Goal: Task Accomplishment & Management: Manage account settings

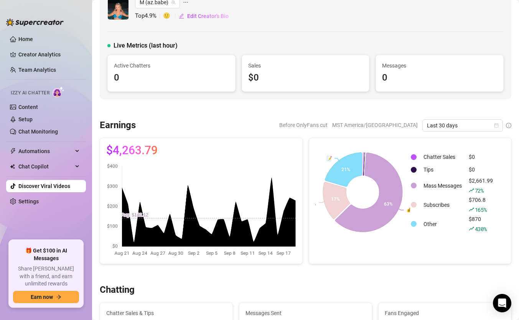
scroll to position [21, 0]
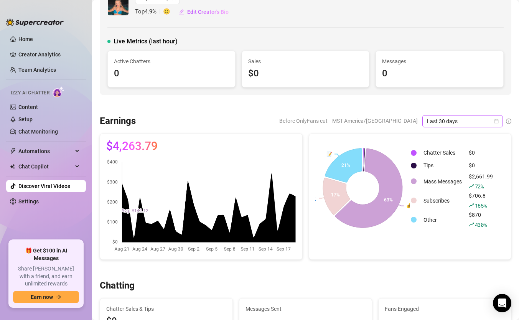
click at [457, 120] on span "Last 30 days" at bounding box center [462, 121] width 71 height 12
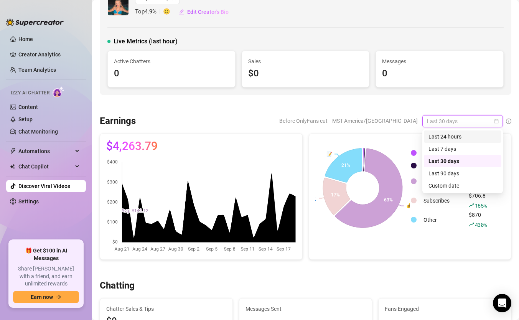
click at [458, 140] on div "Last 24 hours" at bounding box center [463, 136] width 68 height 8
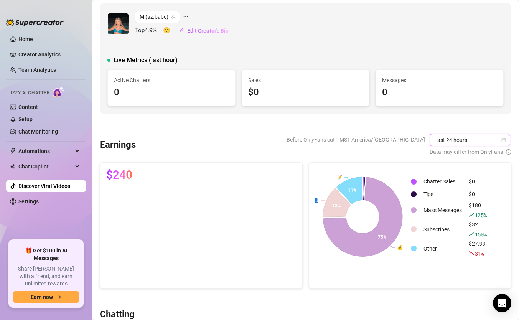
scroll to position [0, 0]
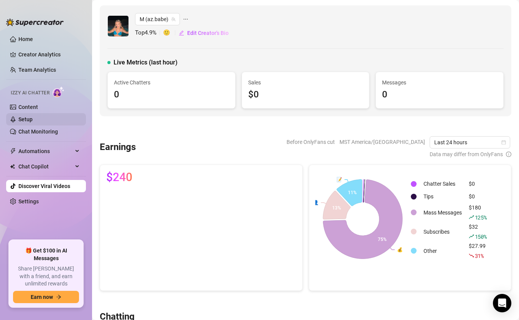
click at [33, 116] on link "Setup" at bounding box center [25, 119] width 14 height 6
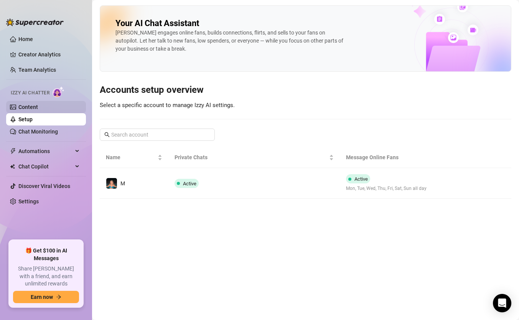
click at [38, 104] on link "Content" at bounding box center [28, 107] width 20 height 6
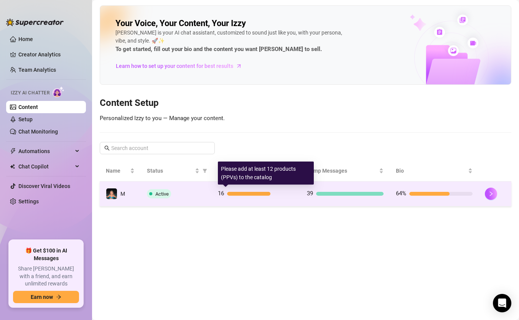
click at [221, 195] on span "16" at bounding box center [221, 193] width 6 height 7
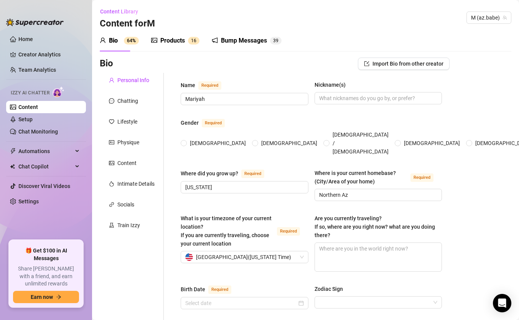
radio input "true"
type input "[DATE]"
click at [178, 40] on div "Products" at bounding box center [172, 40] width 25 height 9
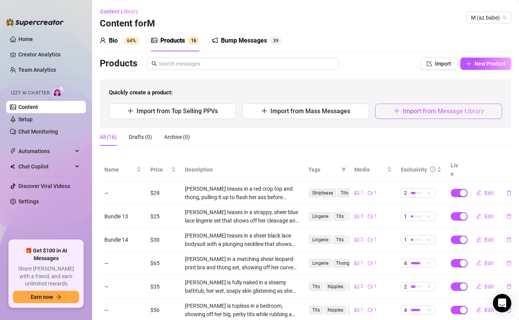
click at [434, 110] on span "Import from Message Library" at bounding box center [443, 110] width 81 height 7
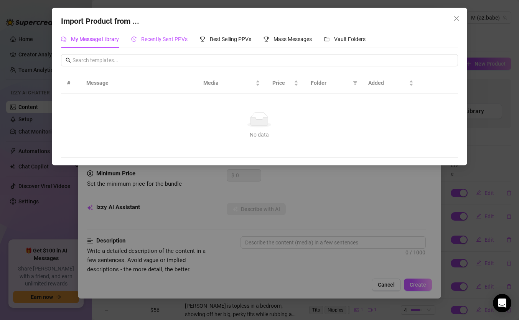
click at [168, 40] on span "Recently Sent PPVs" at bounding box center [164, 39] width 46 height 6
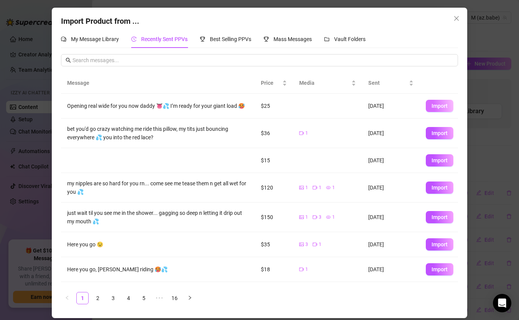
click at [435, 106] on span "Import" at bounding box center [440, 106] width 16 height 6
type textarea "Opening real wide for you now daddy 👅💦 I’m ready for your giant load 🥵"
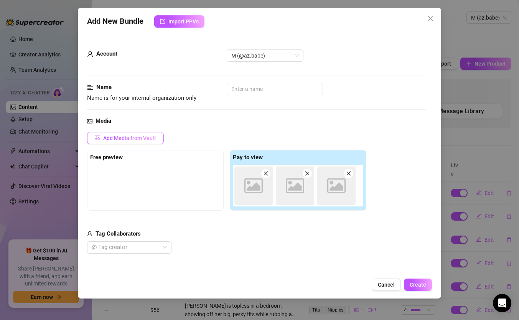
click at [150, 138] on span "Add Media from Vault" at bounding box center [129, 138] width 53 height 6
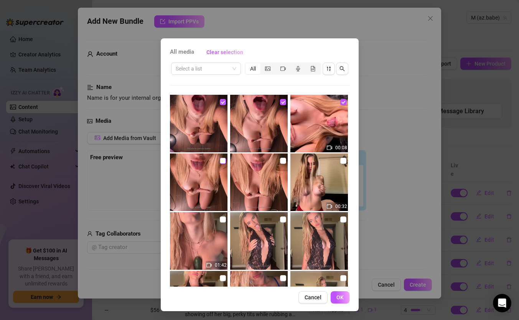
click at [220, 160] on input "checkbox" at bounding box center [223, 161] width 6 height 6
checkbox input "true"
click at [282, 159] on input "checkbox" at bounding box center [283, 161] width 6 height 6
checkbox input "true"
click at [340, 302] on button "OK" at bounding box center [340, 297] width 19 height 12
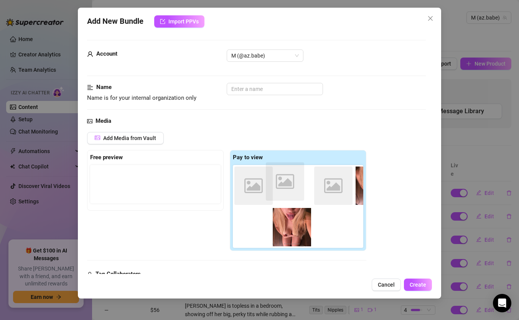
drag, startPoint x: 297, startPoint y: 189, endPoint x: 291, endPoint y: 188, distance: 6.0
click at [291, 188] on div "Image placeholder Image placeholder Image placeholder" at bounding box center [300, 206] width 134 height 83
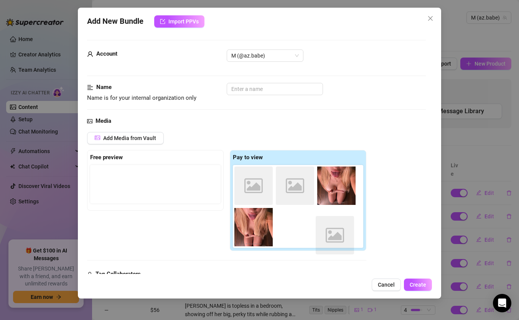
drag, startPoint x: 338, startPoint y: 189, endPoint x: 334, endPoint y: 237, distance: 48.5
click at [335, 238] on div "Image placeholder Image placeholder Image placeholder" at bounding box center [300, 206] width 134 height 83
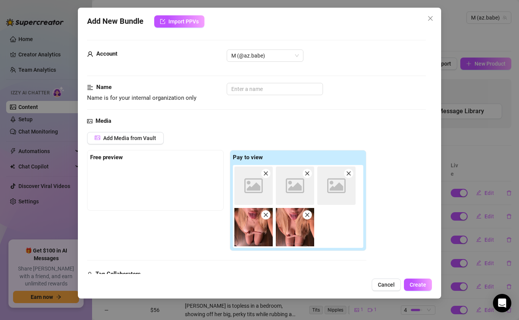
click at [391, 215] on div "Add Media from Vault Free preview Pay to view Image placeholder Image placehold…" at bounding box center [256, 213] width 339 height 162
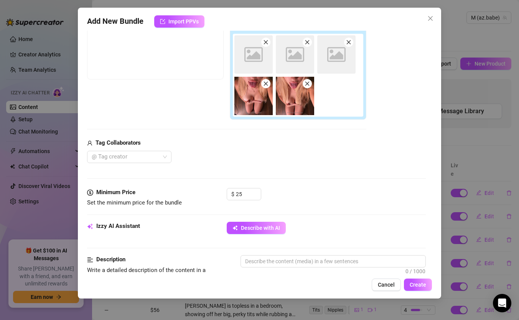
scroll to position [248, 0]
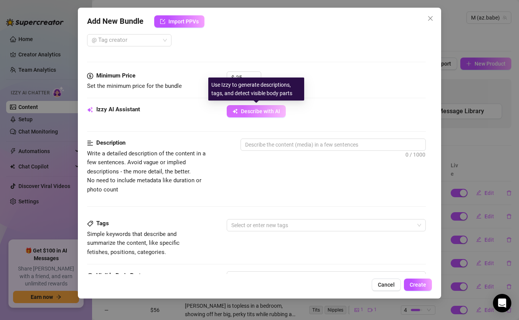
click at [270, 112] on span "Describe with AI" at bounding box center [260, 111] width 39 height 6
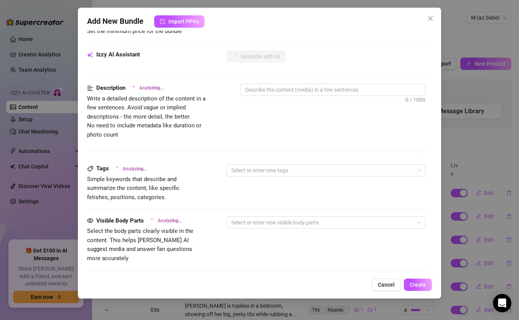
scroll to position [303, 0]
type textarea "Mariyah"
type textarea "Mariyah is"
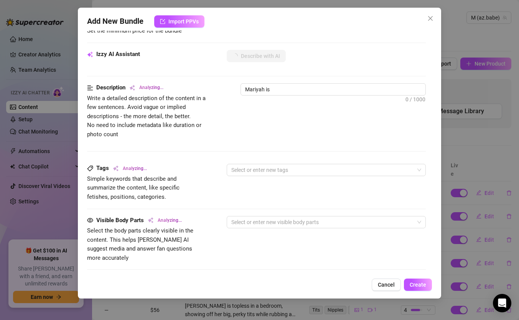
type textarea "Mariyah is fully"
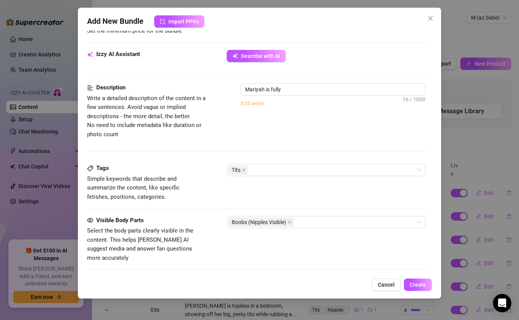
type textarea "[PERSON_NAME] is fully nude,"
type textarea "[PERSON_NAME] is fully nude, kneeling"
type textarea "[PERSON_NAME] is fully nude, kneeling on"
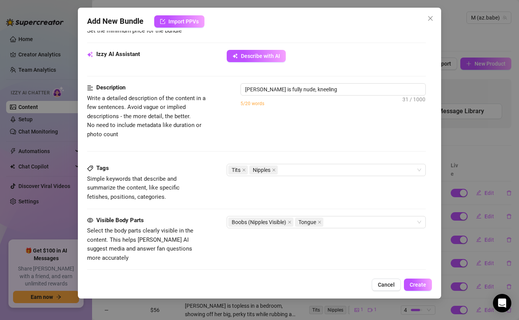
type textarea "[PERSON_NAME] is fully nude, kneeling on"
type textarea "[PERSON_NAME] is fully nude, kneeling on the"
type textarea "[PERSON_NAME] is fully nude, kneeling on the floor"
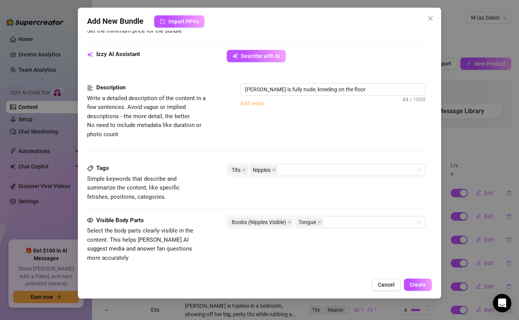
type textarea "[PERSON_NAME] is fully nude, kneeling on the floor and"
type textarea "[PERSON_NAME] is fully nude, kneeling on the floor and squeezing"
type textarea "[PERSON_NAME] is fully nude, kneeling on the floor and squeezing her"
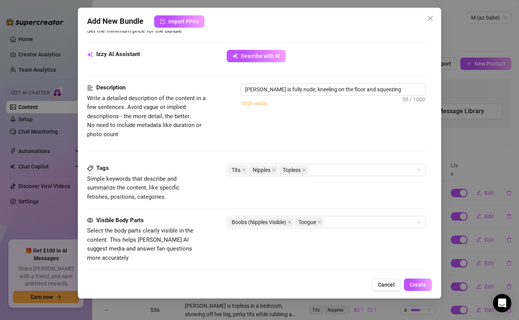
type textarea "[PERSON_NAME] is fully nude, kneeling on the floor and squeezing her"
type textarea "[PERSON_NAME] is fully nude, kneeling on the floor and squeezing her bare"
type textarea "[PERSON_NAME] is fully nude, kneeling on the floor and squeezing her bare tits"
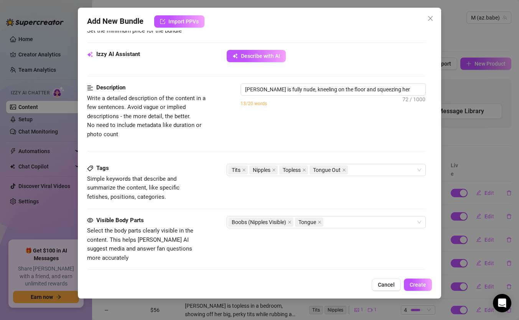
type textarea "[PERSON_NAME] is fully nude, kneeling on the floor and squeezing her bare tits …"
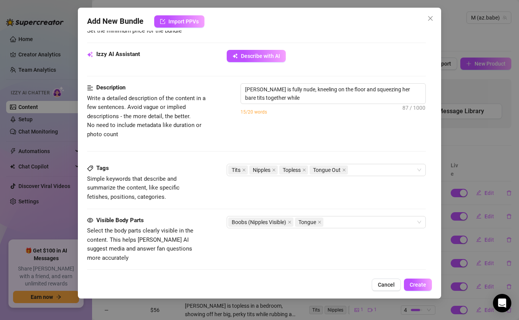
type textarea "[PERSON_NAME] is fully nude, kneeling on the floor and squeezing her bare tits …"
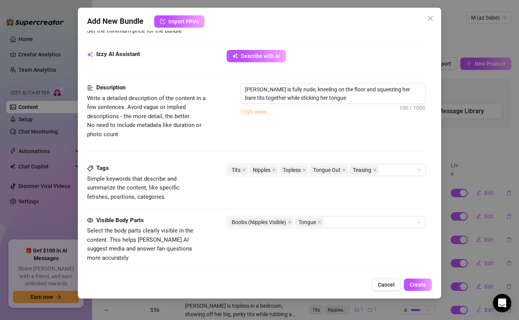
type textarea "[PERSON_NAME] is fully nude, kneeling on the floor and squeezing her bare tits …"
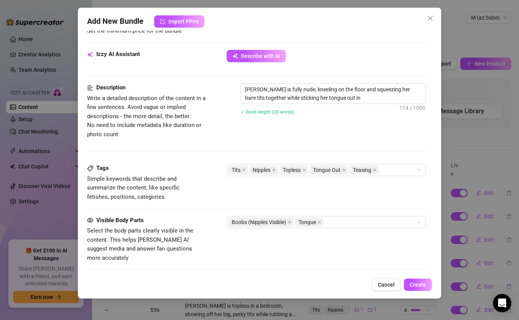
type textarea "[PERSON_NAME] is fully nude, kneeling on the floor and squeezing her bare tits …"
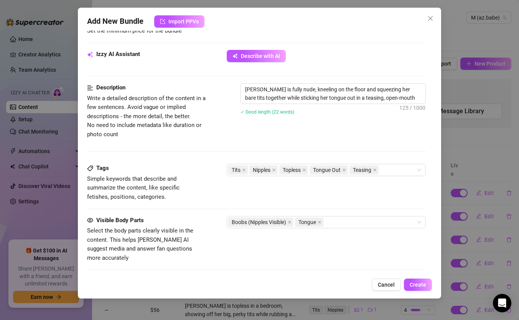
type textarea "[PERSON_NAME] is fully nude, kneeling on the floor and squeezing her bare tits …"
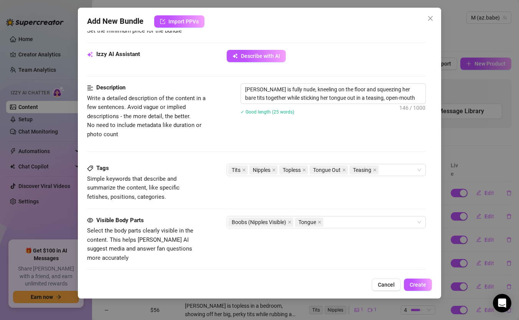
type textarea "[PERSON_NAME] is fully nude, kneeling on the floor and squeezing her bare tits …"
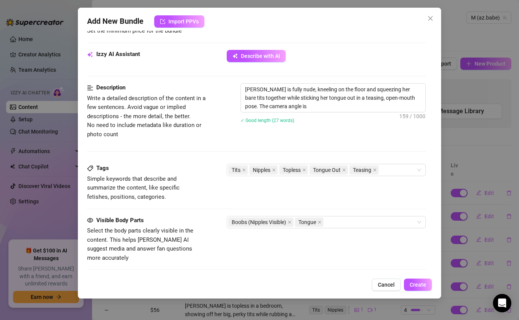
type textarea "[PERSON_NAME] is fully nude, kneeling on the floor and squeezing her bare tits …"
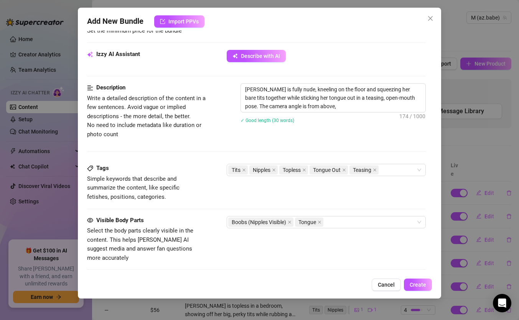
type textarea "[PERSON_NAME] is fully nude, kneeling on the floor and squeezing her bare tits …"
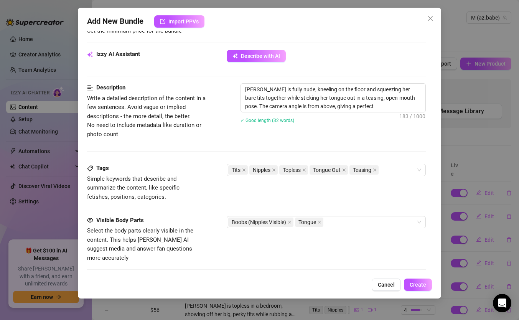
type textarea "[PERSON_NAME] is fully nude, kneeling on the floor and squeezing her bare tits …"
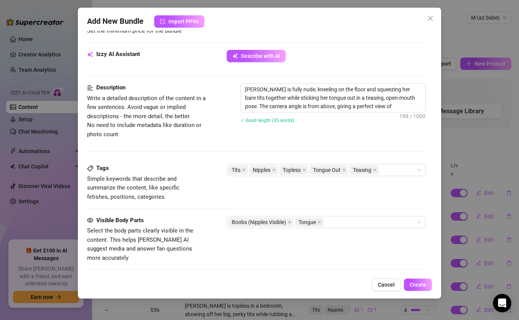
type textarea "[PERSON_NAME] is fully nude, kneeling on the floor and squeezing her bare tits …"
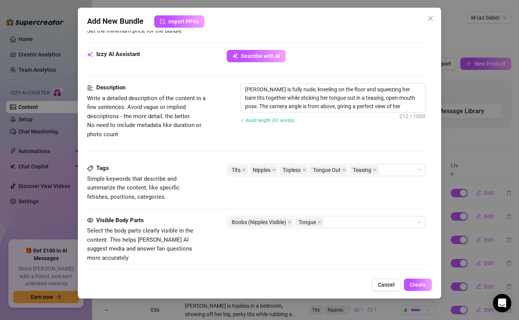
type textarea "[PERSON_NAME] is fully nude, kneeling on the floor and squeezing her bare tits …"
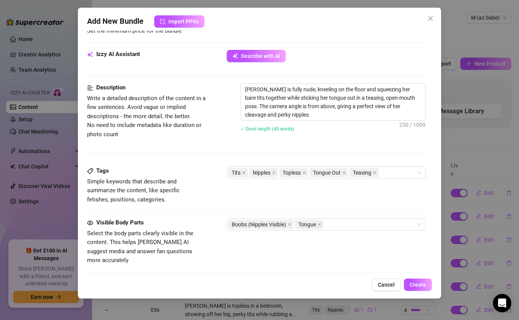
type textarea "[PERSON_NAME] is fully nude, kneeling on the floor and squeezing her bare tits …"
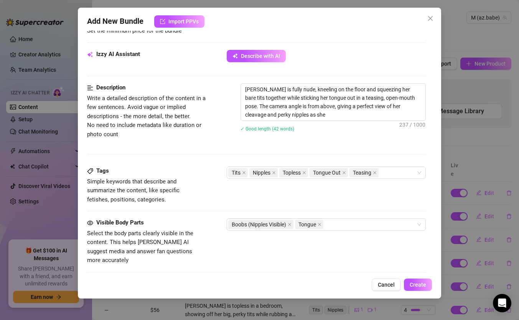
type textarea "[PERSON_NAME] is fully nude, kneeling on the floor and squeezing her bare tits …"
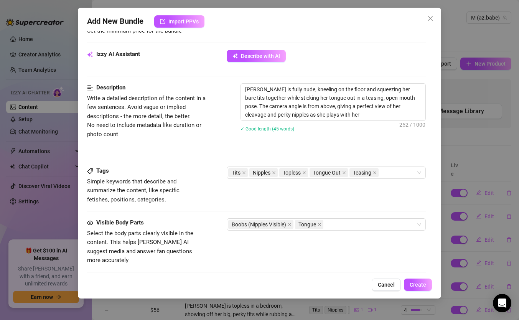
type textarea "[PERSON_NAME] is fully nude, kneeling on the floor and squeezing her bare tits …"
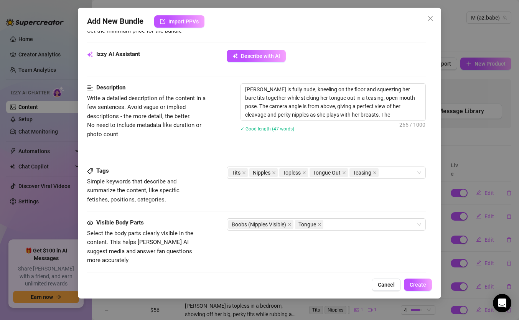
type textarea "[PERSON_NAME] is fully nude, kneeling on the floor and squeezing her bare tits …"
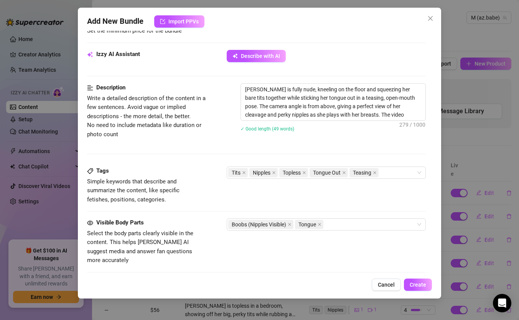
type textarea "[PERSON_NAME] is fully nude, kneeling on the floor and squeezing her bare tits …"
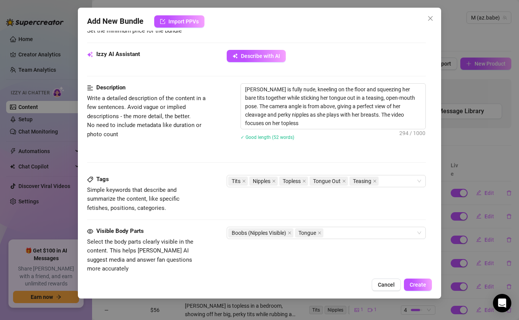
type textarea "[PERSON_NAME] is fully nude, kneeling on the floor and squeezing her bare tits …"
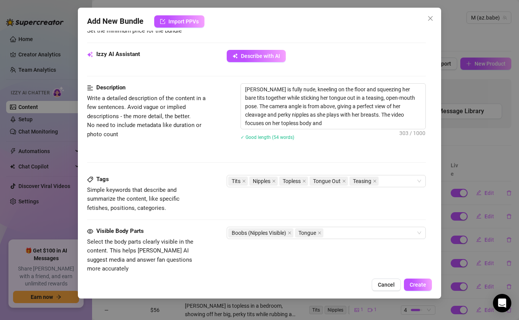
type textarea "[PERSON_NAME] is fully nude, kneeling on the floor and squeezing her bare tits …"
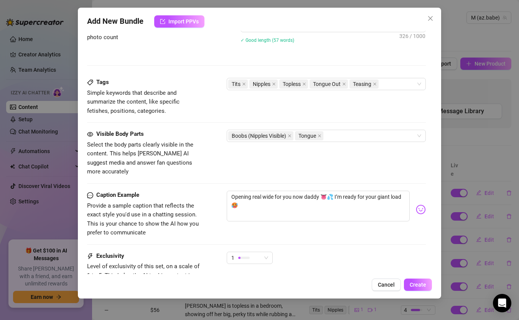
scroll to position [394, 0]
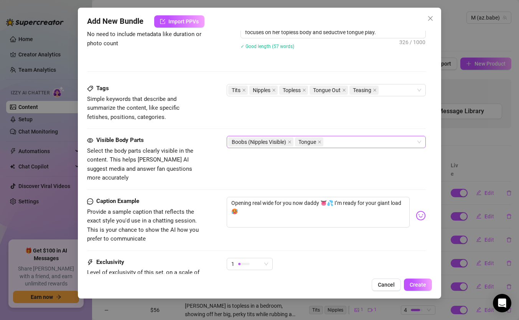
click at [342, 141] on div "Boobs (Nipples Visible) Tongue" at bounding box center [322, 142] width 188 height 11
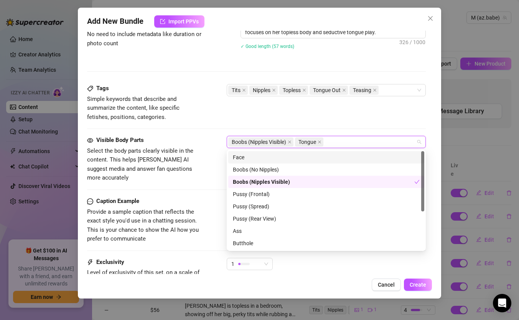
click at [293, 157] on div "Face" at bounding box center [326, 157] width 187 height 8
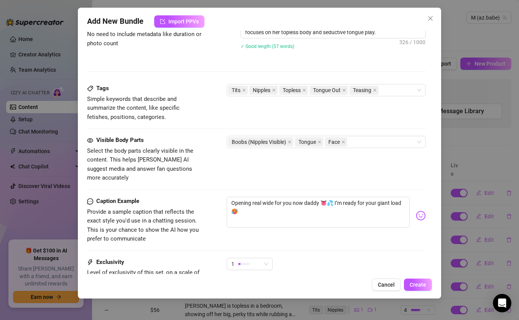
click at [356, 111] on div "Tags Simple keywords that describe and summarize the content, like specific fet…" at bounding box center [256, 103] width 339 height 38
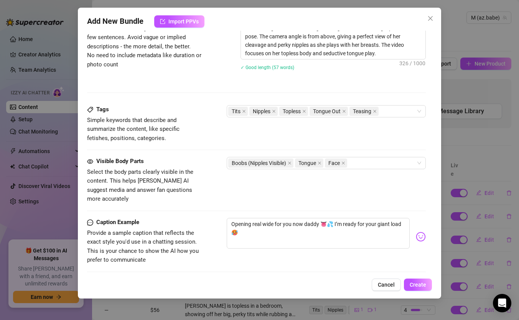
scroll to position [371, 0]
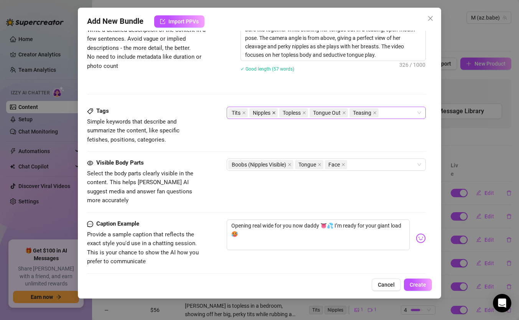
click at [273, 111] on icon "close" at bounding box center [274, 113] width 4 height 4
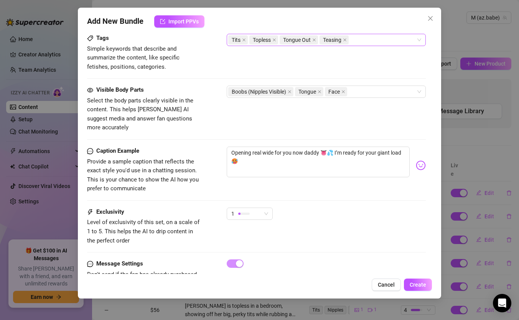
scroll to position [451, 0]
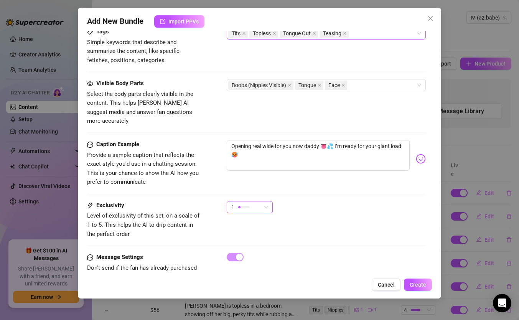
click at [260, 201] on div "1" at bounding box center [246, 207] width 30 height 12
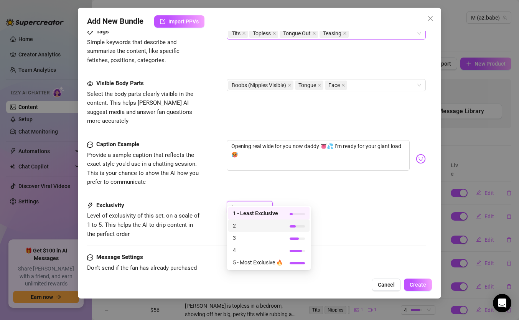
click at [260, 229] on span "2" at bounding box center [258, 225] width 50 height 8
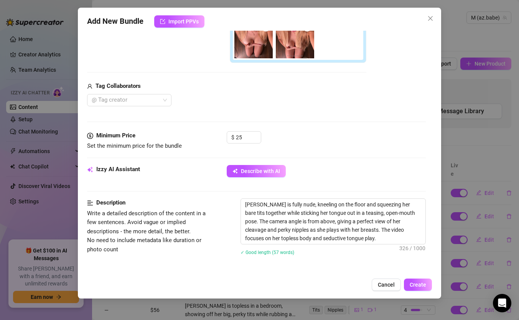
scroll to position [245, 0]
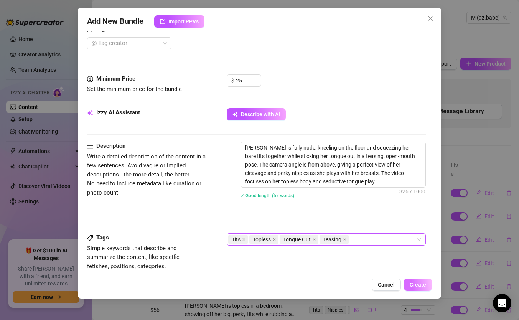
click at [422, 288] on button "Create" at bounding box center [418, 285] width 28 height 12
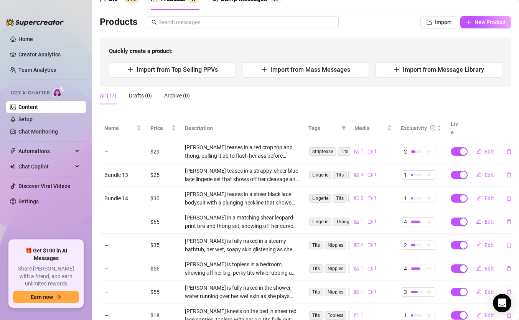
scroll to position [43, 0]
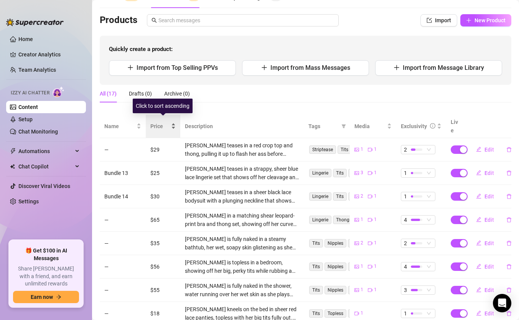
click at [165, 122] on span "Price" at bounding box center [159, 126] width 19 height 8
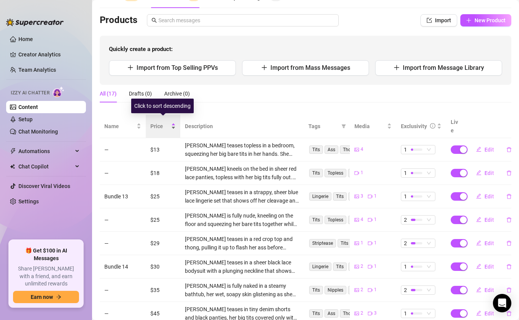
click at [165, 122] on span "Price" at bounding box center [159, 126] width 19 height 8
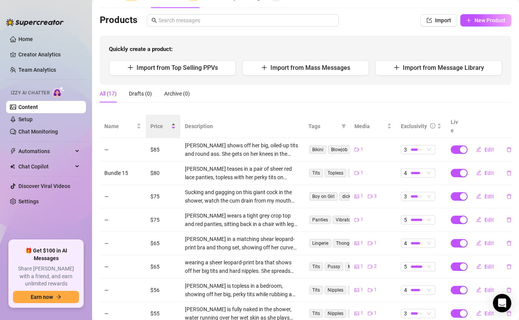
click at [172, 123] on div "Price" at bounding box center [162, 126] width 25 height 8
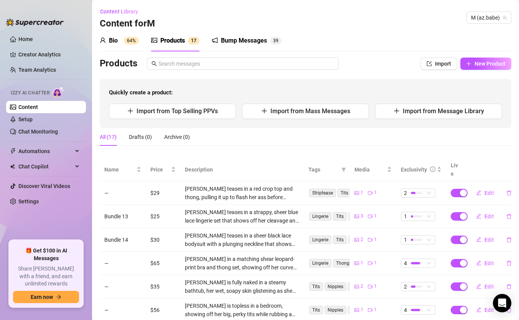
scroll to position [131, 0]
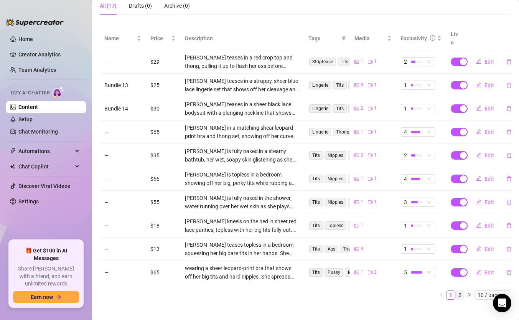
click at [458, 291] on link "2" at bounding box center [460, 295] width 8 height 8
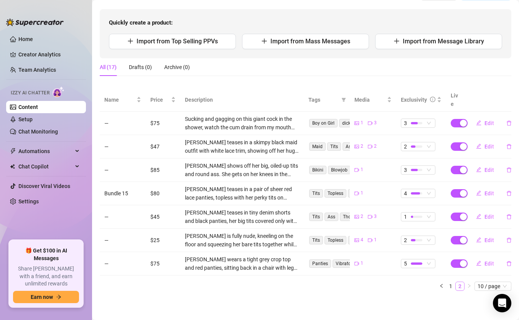
scroll to position [61, 0]
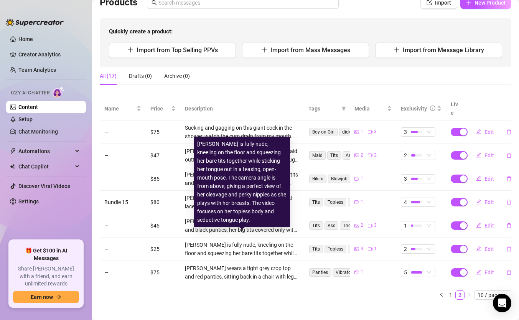
click at [258, 243] on div "[PERSON_NAME] is fully nude, kneeling on the floor and squeezing her bare tits …" at bounding box center [242, 249] width 114 height 17
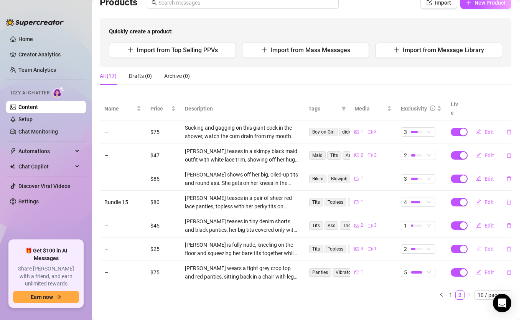
click at [490, 246] on span "Edit" at bounding box center [490, 249] width 10 height 6
type textarea "Opening real wide for you now daddy 👅💦 I’m ready for your giant load 🥵"
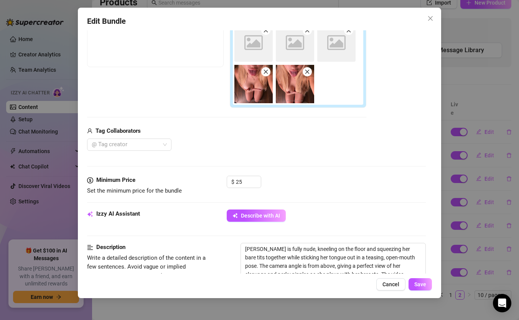
scroll to position [162, 0]
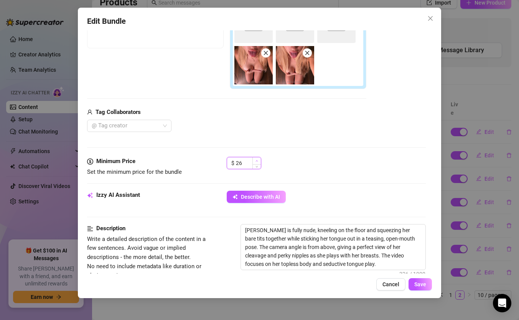
click at [256, 162] on icon "up" at bounding box center [257, 161] width 3 height 3
drag, startPoint x: 247, startPoint y: 163, endPoint x: 234, endPoint y: 163, distance: 12.3
click at [234, 163] on div "$ 26" at bounding box center [244, 163] width 35 height 12
type input "30"
click at [307, 161] on div "$ 30" at bounding box center [326, 166] width 199 height 19
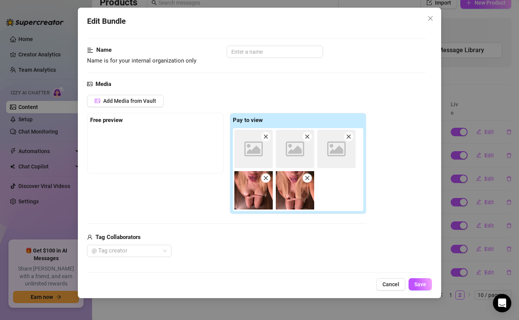
scroll to position [0, 0]
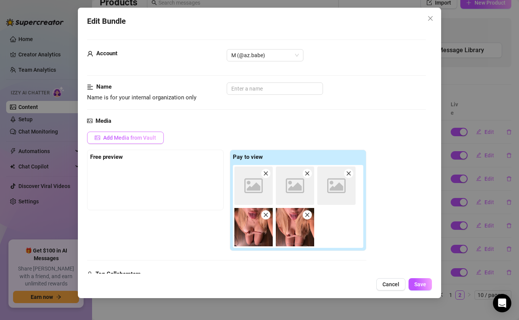
click at [144, 138] on span "Add Media from Vault" at bounding box center [129, 138] width 53 height 6
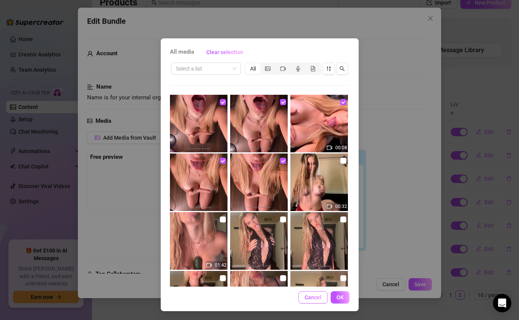
click at [317, 300] on span "Cancel" at bounding box center [313, 297] width 17 height 6
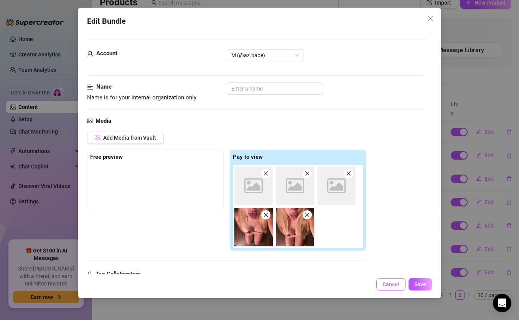
click at [386, 285] on span "Cancel" at bounding box center [390, 284] width 17 height 6
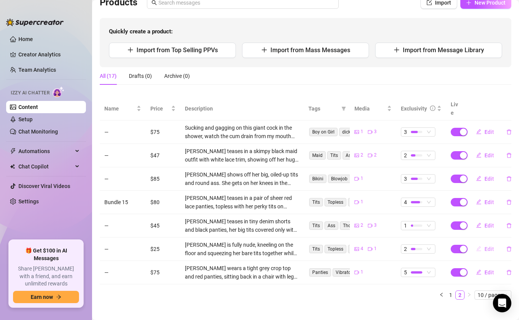
click at [488, 246] on span "Edit" at bounding box center [490, 249] width 10 height 6
type textarea "Opening real wide for you now daddy 👅💦 I’m ready for your giant load 🥵"
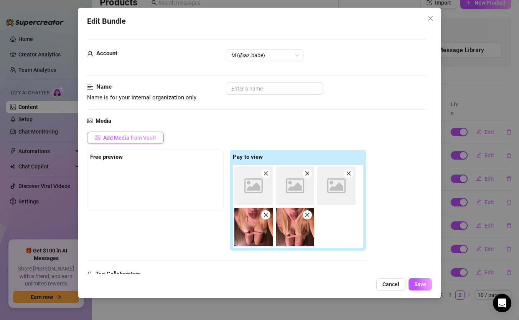
click at [143, 136] on span "Add Media from Vault" at bounding box center [129, 138] width 53 height 6
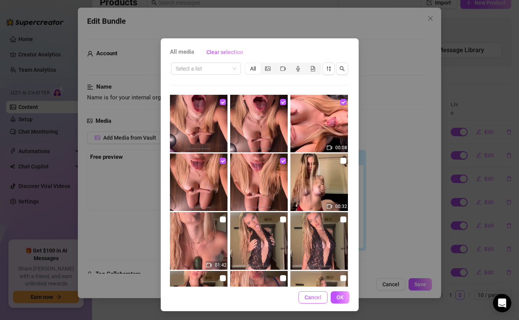
click at [313, 297] on span "Cancel" at bounding box center [313, 297] width 17 height 6
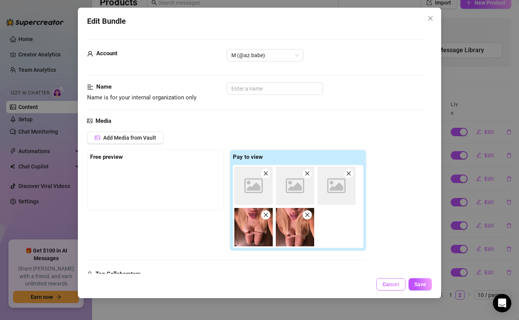
click at [387, 285] on span "Cancel" at bounding box center [390, 284] width 17 height 6
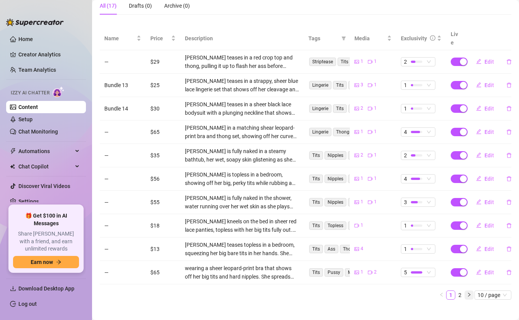
click at [466, 290] on button "button" at bounding box center [469, 294] width 9 height 9
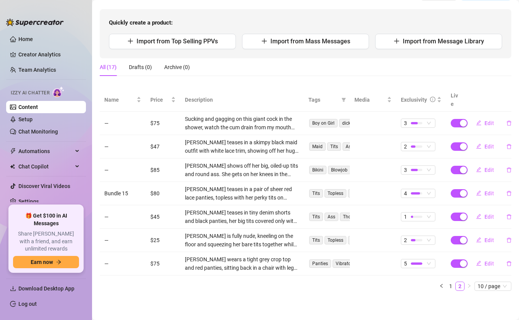
scroll to position [61, 0]
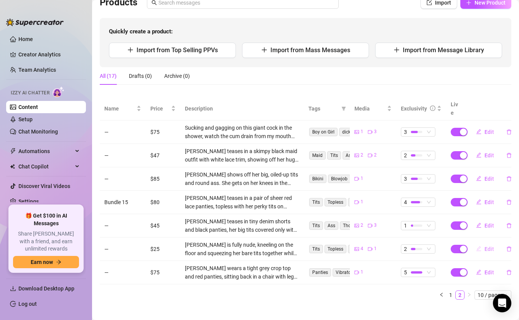
click at [489, 246] on span "Edit" at bounding box center [490, 249] width 10 height 6
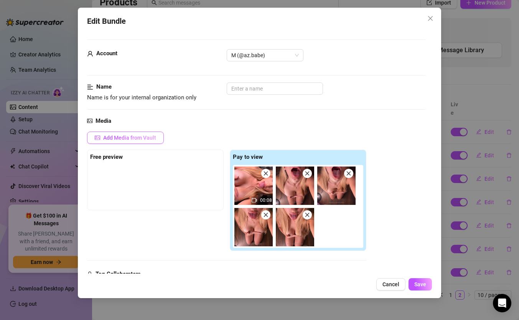
click at [139, 135] on span "Add Media from Vault" at bounding box center [129, 138] width 53 height 6
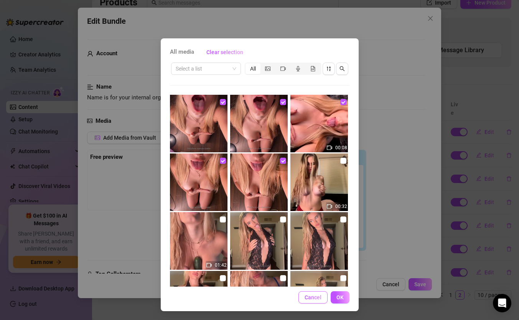
click at [314, 292] on button "Cancel" at bounding box center [312, 297] width 29 height 12
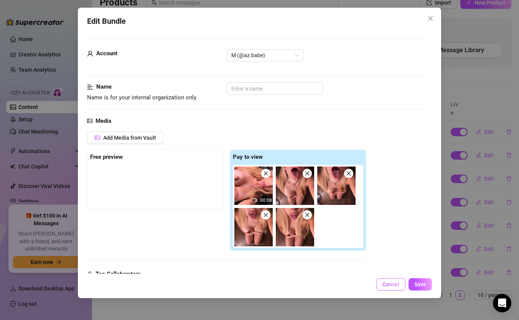
click at [389, 281] on span "Cancel" at bounding box center [390, 284] width 17 height 6
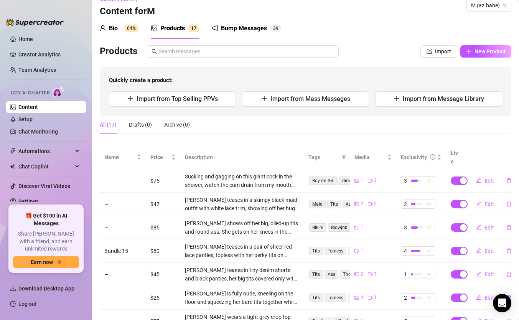
scroll to position [0, 0]
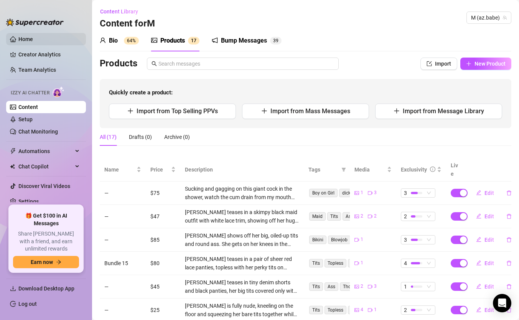
click at [31, 39] on link "Home" at bounding box center [25, 39] width 15 height 6
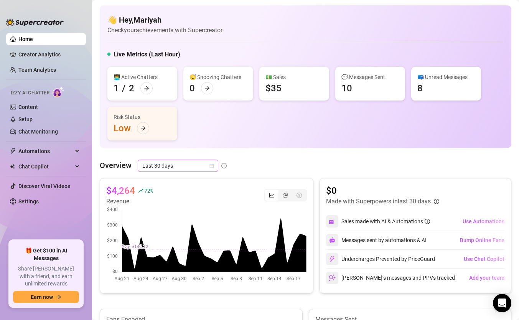
click at [203, 166] on span "Last 30 days" at bounding box center [177, 166] width 71 height 12
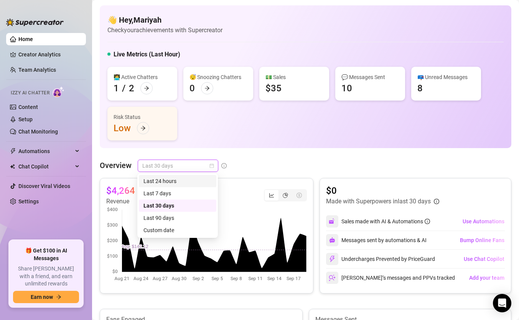
click at [192, 182] on div "Last 24 hours" at bounding box center [177, 181] width 68 height 8
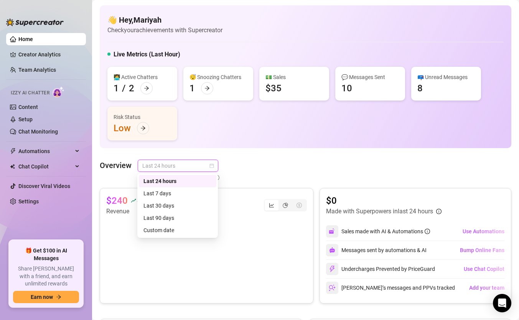
click at [192, 166] on span "Last 24 hours" at bounding box center [177, 166] width 71 height 12
click at [185, 208] on div "Last 30 days" at bounding box center [177, 205] width 68 height 8
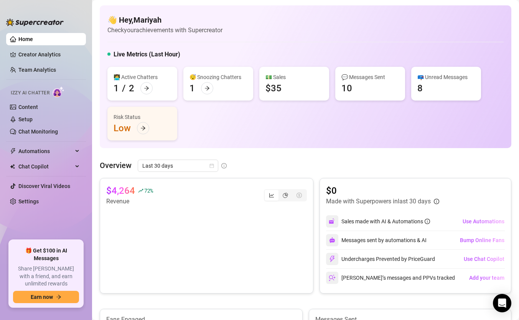
click at [254, 140] on div "👩‍💻 Active Chatters 1 / 2 😴 Snoozing Chatters 1 💵 Sales $35 💬 Messages Sent 10 …" at bounding box center [305, 104] width 396 height 74
click at [38, 110] on link "Content" at bounding box center [28, 107] width 20 height 6
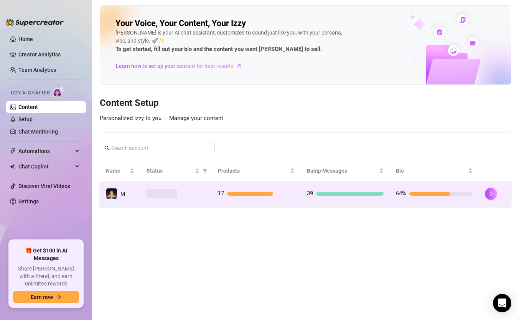
click at [383, 204] on td "39" at bounding box center [345, 193] width 89 height 25
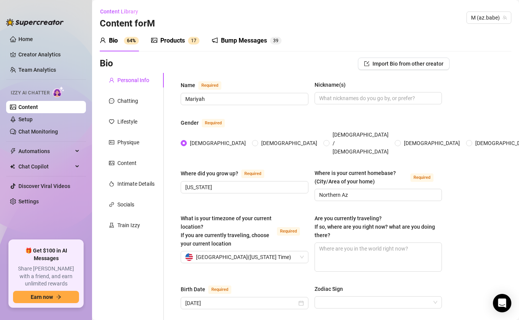
click at [173, 43] on div "Products" at bounding box center [172, 40] width 25 height 9
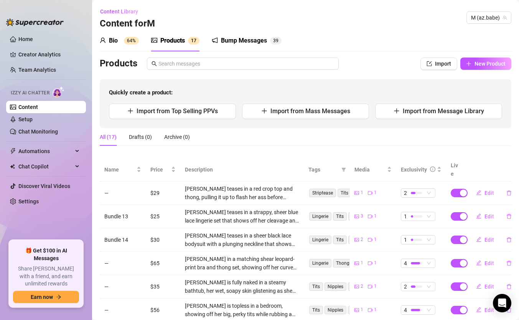
scroll to position [131, 0]
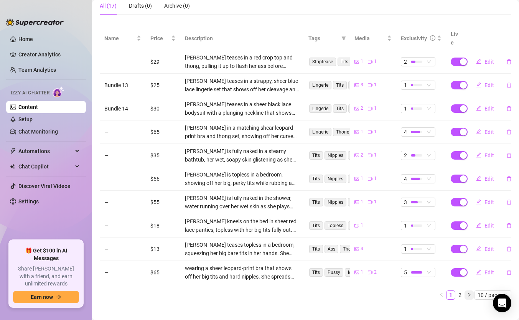
click at [471, 292] on icon "right" at bounding box center [469, 294] width 5 height 5
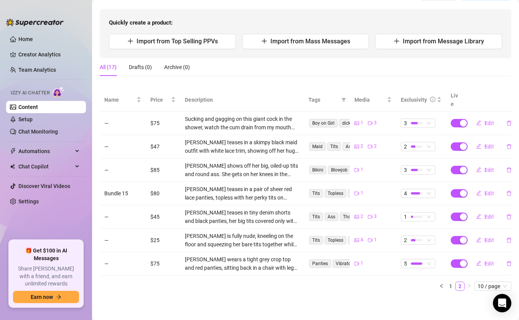
scroll to position [61, 0]
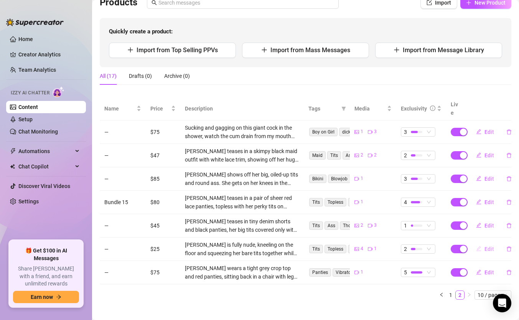
click at [487, 246] on span "Edit" at bounding box center [490, 249] width 10 height 6
type textarea "Opening real wide for you now daddy 👅💦 I’m ready for your giant load 🥵"
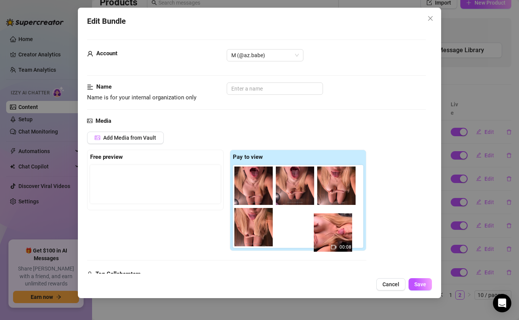
drag, startPoint x: 251, startPoint y: 182, endPoint x: 331, endPoint y: 226, distance: 92.0
click at [331, 226] on div "00:08" at bounding box center [300, 206] width 134 height 83
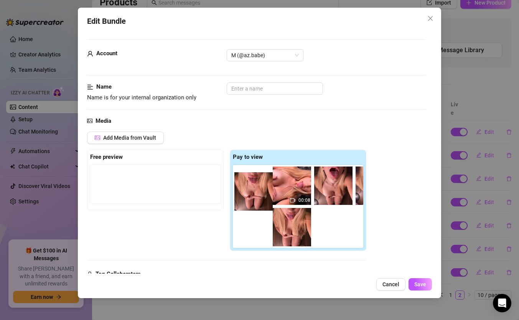
drag, startPoint x: 261, startPoint y: 229, endPoint x: 260, endPoint y: 185, distance: 44.1
click at [260, 185] on div "00:08" at bounding box center [300, 206] width 134 height 83
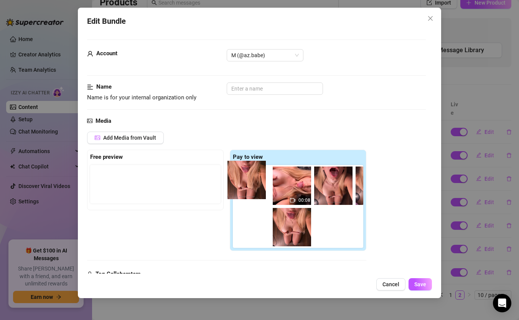
drag, startPoint x: 297, startPoint y: 226, endPoint x: 246, endPoint y: 174, distance: 72.7
click at [246, 174] on div "00:08" at bounding box center [300, 206] width 134 height 83
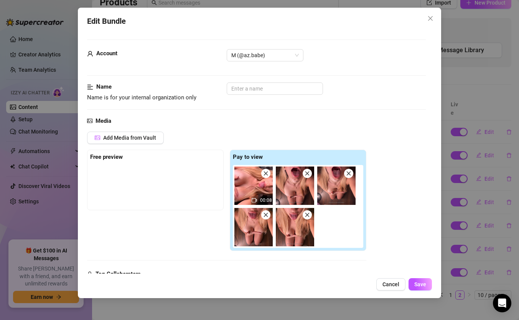
click at [156, 175] on div at bounding box center [155, 184] width 130 height 38
click at [152, 174] on div at bounding box center [155, 184] width 130 height 38
click at [146, 138] on span "Add Media from Vault" at bounding box center [129, 138] width 53 height 6
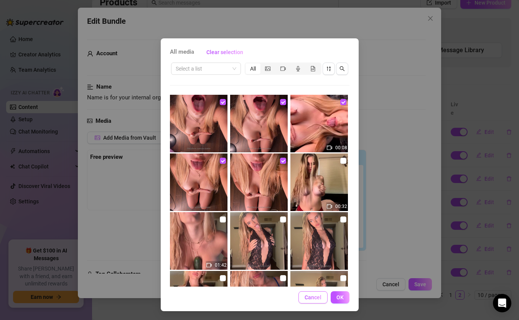
click at [315, 297] on span "Cancel" at bounding box center [313, 297] width 17 height 6
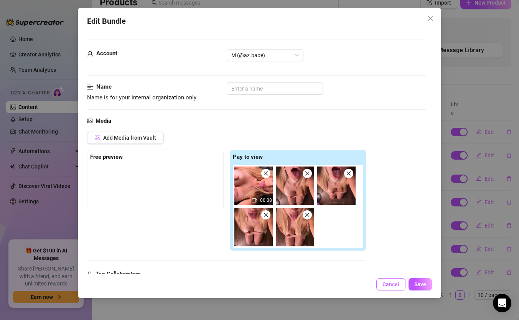
click at [389, 283] on span "Cancel" at bounding box center [390, 284] width 17 height 6
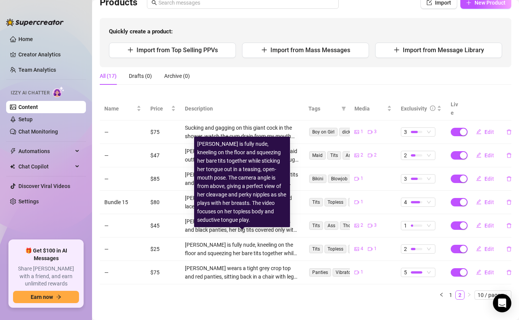
scroll to position [0, 0]
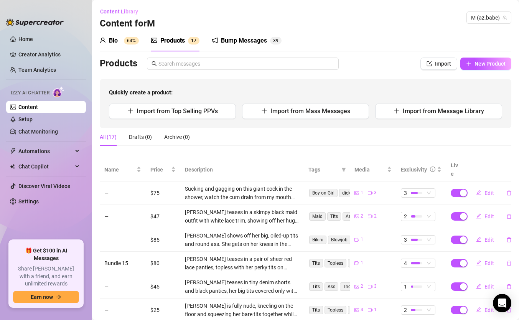
click at [226, 148] on div "All (17) Drafts (0) Archive (0)" at bounding box center [306, 140] width 412 height 24
click at [33, 36] on link "Home" at bounding box center [25, 39] width 15 height 6
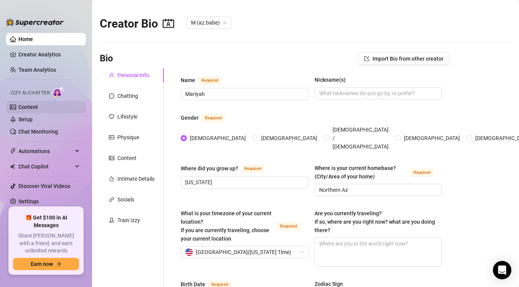
type input "[DATE]"
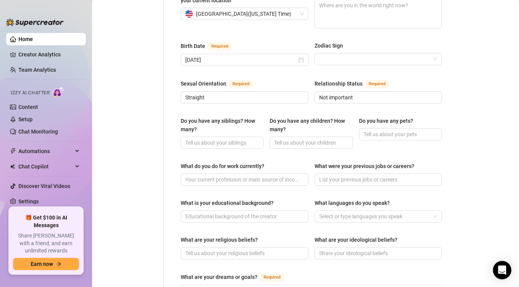
scroll to position [240, 0]
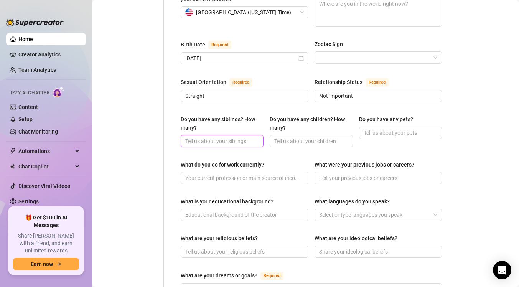
click at [250, 137] on input "Do you have any siblings? How many?" at bounding box center [221, 141] width 72 height 8
type input "1 younger sister"
click at [318, 137] on input "Do you have any children? How many?" at bounding box center [310, 141] width 72 height 8
type input "no children"
click at [380, 128] on span at bounding box center [400, 133] width 83 height 12
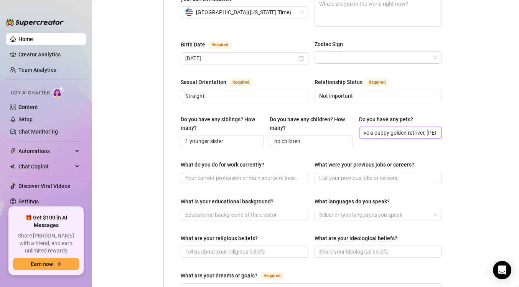
scroll to position [0, 11]
type input "i have a puppy golden retriver, Cella"
click at [269, 174] on input "What do you do for work currently?" at bounding box center [243, 178] width 117 height 8
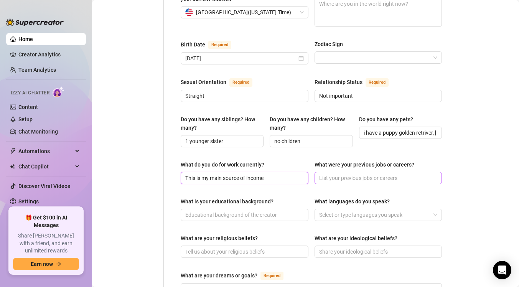
type input "This is my main source of income"
click at [368, 174] on input "What were your previous jobs or careers?" at bounding box center [377, 178] width 117 height 8
type input "I was a bartender for 2 years while doing school"
click at [289, 211] on input "What is your educational background?" at bounding box center [243, 215] width 117 height 8
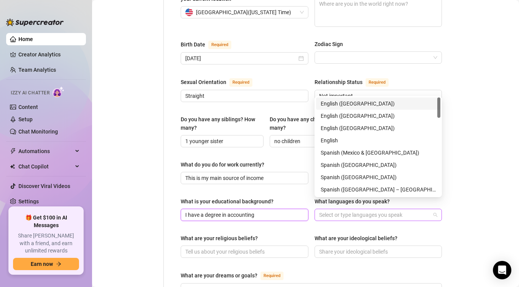
click at [358, 209] on div at bounding box center [374, 214] width 117 height 11
type input "I have a degree in accounting"
click at [368, 100] on div "English (US)" at bounding box center [378, 103] width 115 height 8
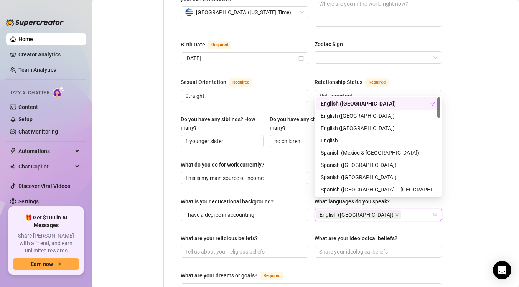
click at [326, 220] on div "Name Required Mariyah Nickname(s) Gender Required Female Male Non-Binary / Gend…" at bounding box center [311, 158] width 261 height 645
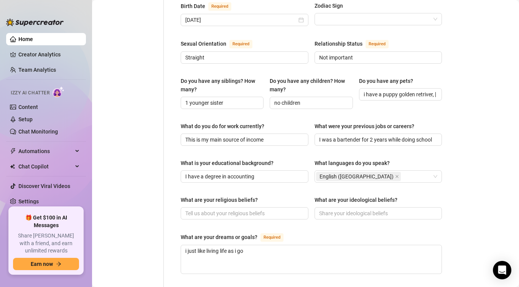
scroll to position [280, 0]
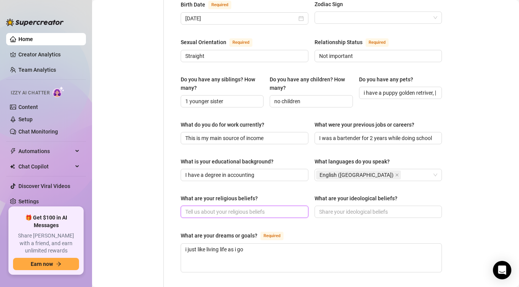
click at [285, 208] on input "What are your religious beliefs?" at bounding box center [243, 212] width 117 height 8
type input "i am a christian"
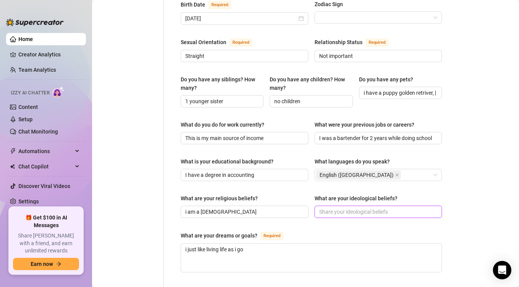
click at [363, 208] on input "What are your ideological beliefs?" at bounding box center [377, 212] width 117 height 8
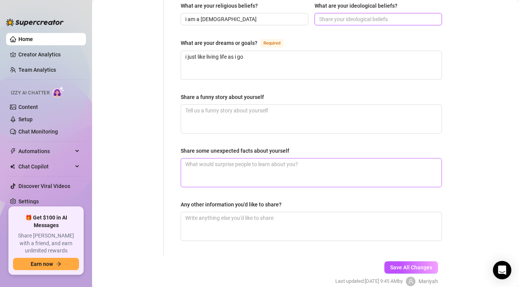
scroll to position [477, 0]
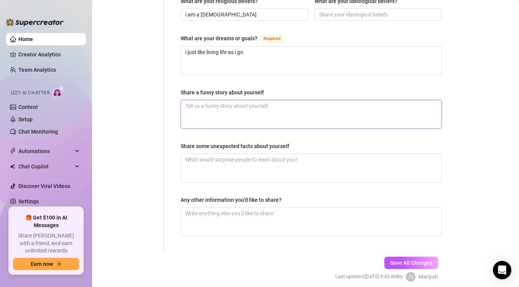
click at [362, 107] on textarea "Share a funny story about yourself" at bounding box center [311, 114] width 260 height 28
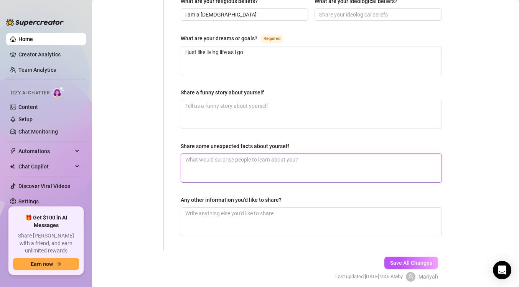
click at [317, 154] on textarea "Share some unexpected facts about yourself" at bounding box center [311, 168] width 260 height 28
type textarea "I"
type textarea "I c"
type textarea "I ca"
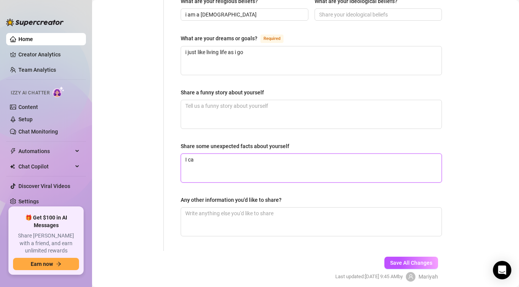
type textarea "I c"
type textarea "I"
type textarea "I a"
type textarea "I am"
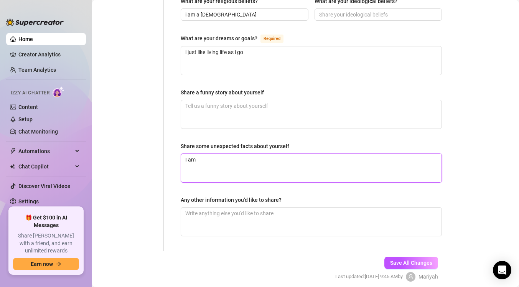
type textarea "I am v"
type textarea "I am ve"
type textarea "I am very"
type textarea "I am very f"
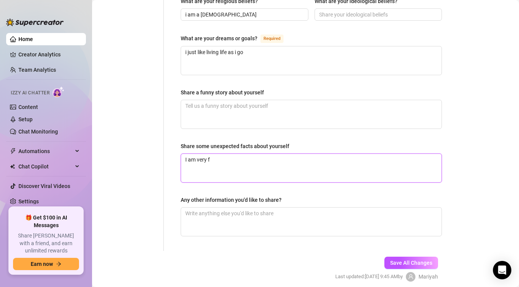
type textarea "I am very fl"
type textarea "I am very fle"
type textarea "I am very flexi"
type textarea "I am very flexib"
type textarea "I am very flexibl"
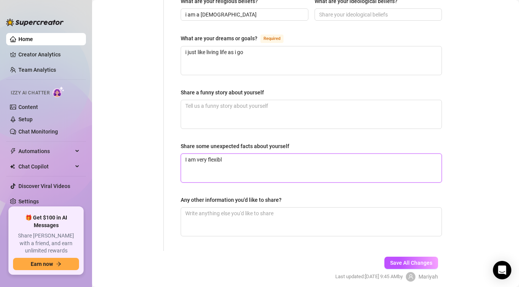
type textarea "I am very flexible"
type textarea "I am very flexible,"
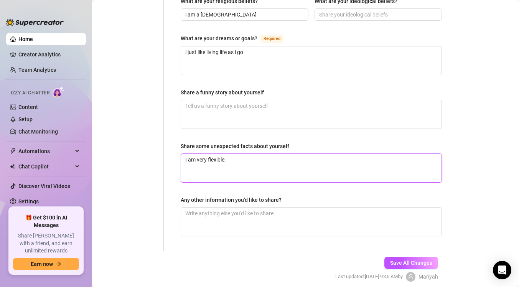
type textarea "I am very flexible, i"
type textarea "I am very flexible, i l"
type textarea "I am very flexible, i lo"
type textarea "I am very flexible, i lov"
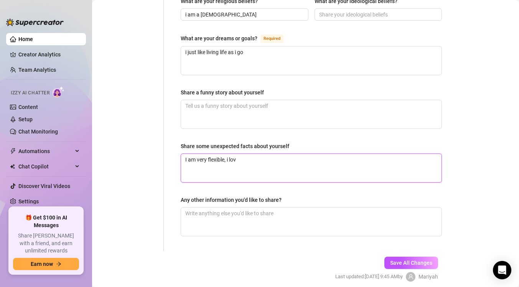
type textarea "I am very flexible, i love"
type textarea "I am very flexible, i love t"
type textarea "I am very flexible, i love to"
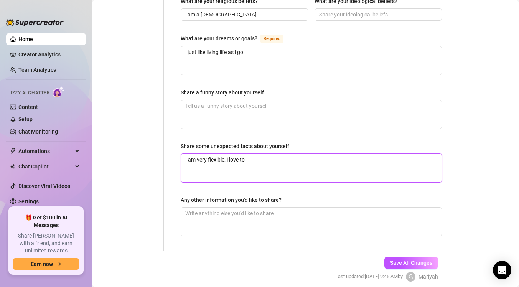
type textarea "I am very flexible, i love to p"
type textarea "I am very flexible, i love to pai"
type textarea "I am very flexible, i love to pain"
type textarea "I am very flexible, i love to paint"
type textarea "I am very flexible, i love to paint,"
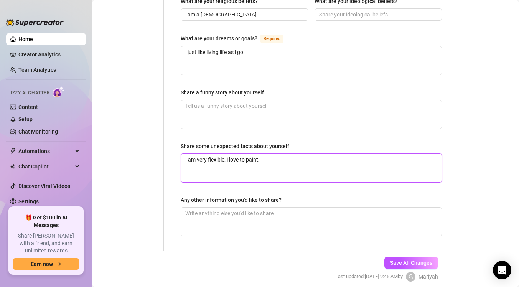
type textarea "I am very flexible, i love to paint,"
type textarea "I am very flexible, i love to paint, i"
type textarea "I am very flexible, i love to paint, i d"
type textarea "I am very flexible, i love to paint, i dj"
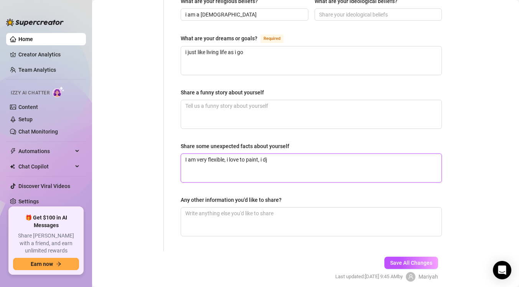
type textarea "I am very flexible, i love to paint, i dj"
type textarea "I am very flexible, i love to paint, i d"
type textarea "I am very flexible, i love to paint, i"
type textarea "I am very flexible, i love to paint, i c"
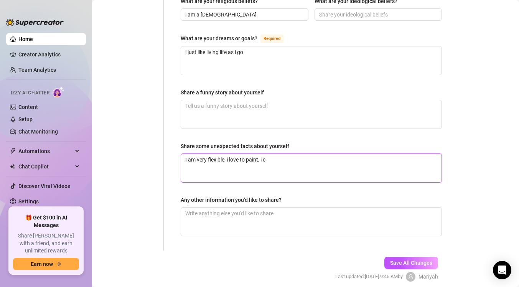
type textarea "I am very flexible, i love to paint, i ca"
type textarea "I am very flexible, i love to paint, i can"
type textarea "I am very flexible, i love to paint, i can d"
type textarea "I am very flexible, i love to paint, i can dj"
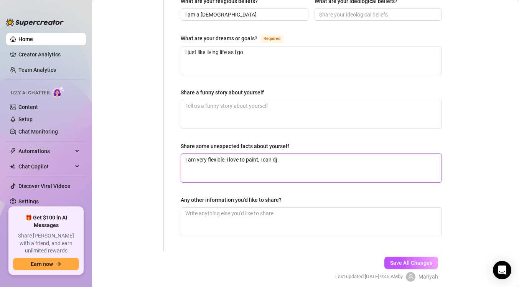
type textarea "I am very flexible, i love to paint, i can dj"
type textarea "I am very flexible, i love to paint, i can dj,"
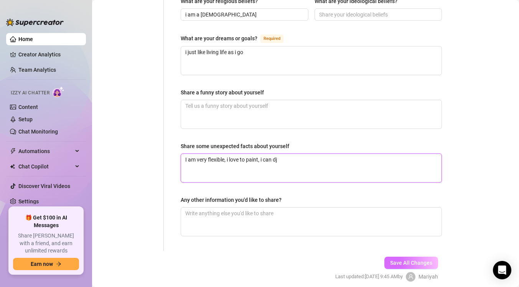
type textarea "I am very flexible, i love to paint, i can dj"
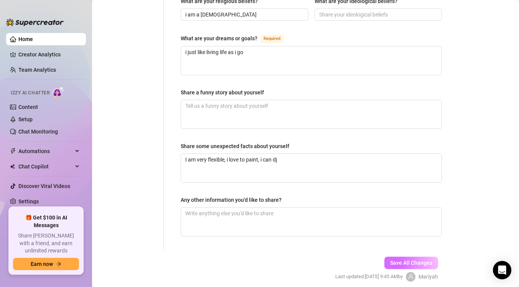
click at [404, 260] on span "Save All Changes" at bounding box center [411, 263] width 42 height 6
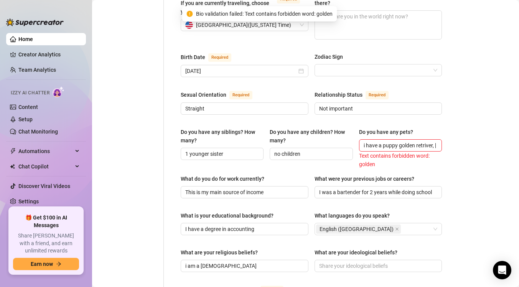
scroll to position [219, 0]
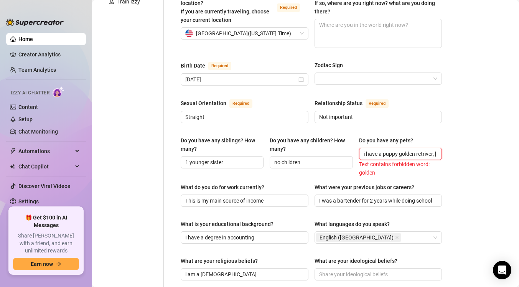
click at [426, 150] on input "i have a puppy golden retriver, Cella" at bounding box center [400, 154] width 72 height 8
click at [417, 150] on input "i have a puppy golden retriver, Cella" at bounding box center [400, 154] width 72 height 8
click at [409, 150] on input "i have a puppy retriver, Cella" at bounding box center [400, 154] width 72 height 8
type input "i have a puppy retriever, Cella"
click at [449, 158] on div "Name Required Mariyah Nickname(s) Gender Required Female Male Non-Binary / Gend…" at bounding box center [311, 179] width 277 height 661
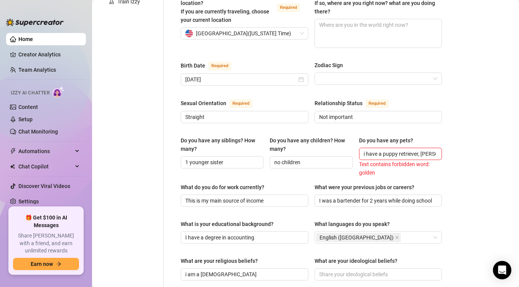
click at [450, 162] on main "Creator Bio M (az.babe) Bio Import Bio from other creator Personal Info Chattin…" at bounding box center [305, 179] width 427 height 796
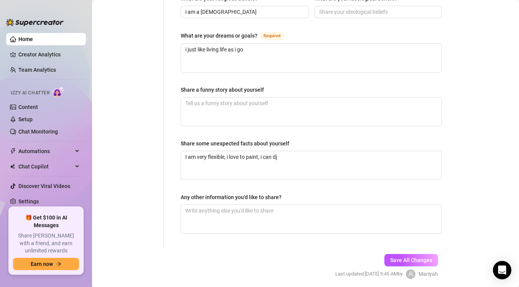
scroll to position [499, 0]
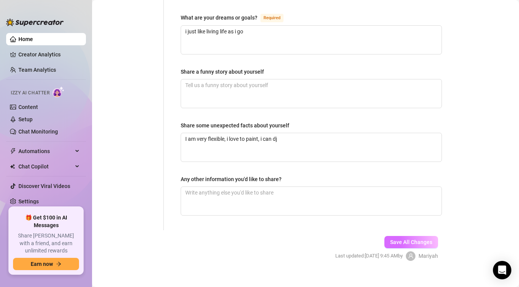
click at [410, 239] on span "Save All Changes" at bounding box center [411, 242] width 42 height 6
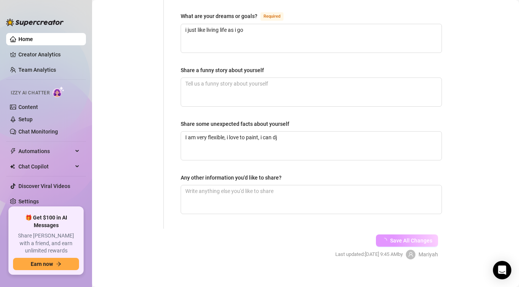
scroll to position [498, 0]
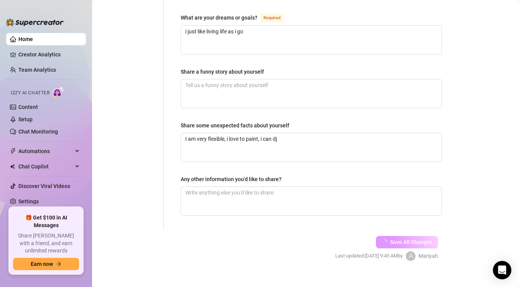
type input "This is my main source of income"
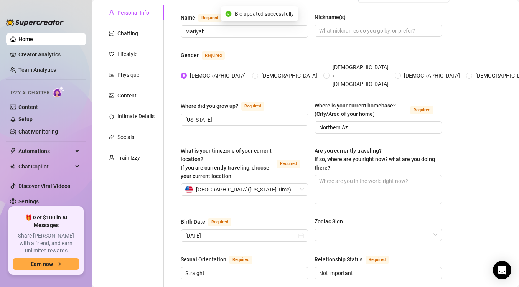
scroll to position [0, 0]
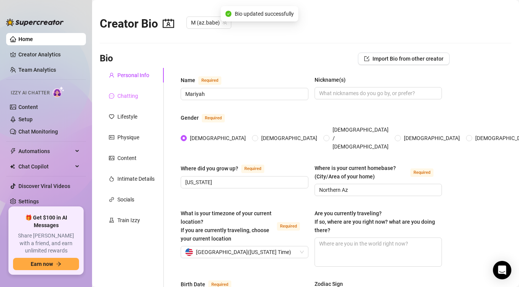
click at [138, 99] on div "Chatting" at bounding box center [132, 96] width 64 height 15
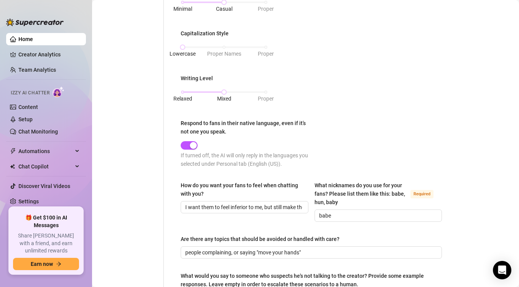
scroll to position [346, 0]
click at [337, 216] on input "babe" at bounding box center [377, 216] width 117 height 8
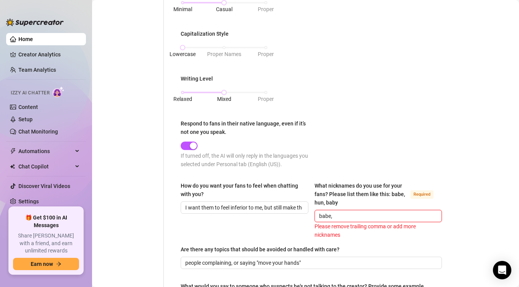
type input "babe"
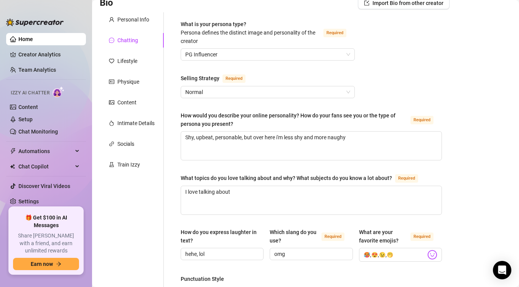
scroll to position [0, 0]
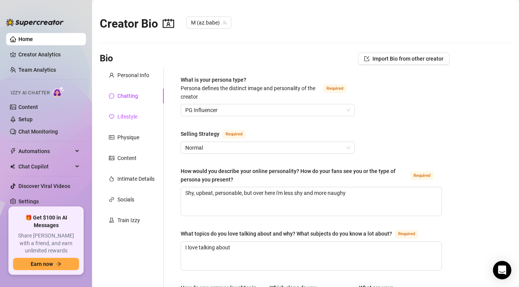
click at [128, 118] on div "Lifestyle" at bounding box center [127, 116] width 20 height 8
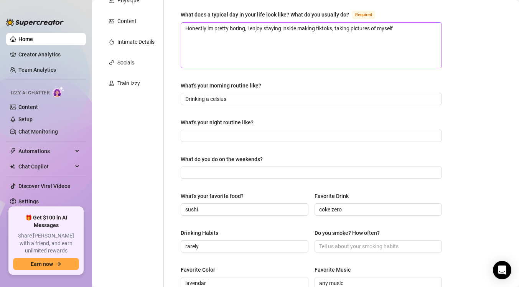
scroll to position [155, 0]
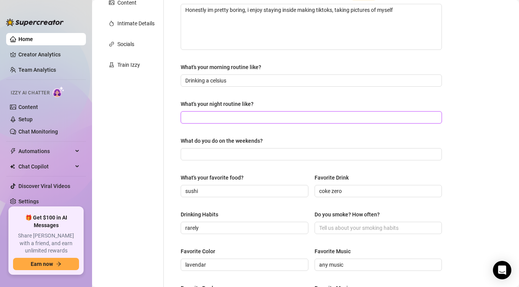
click at [279, 120] on input "What's your night routine like?" at bounding box center [310, 117] width 251 height 8
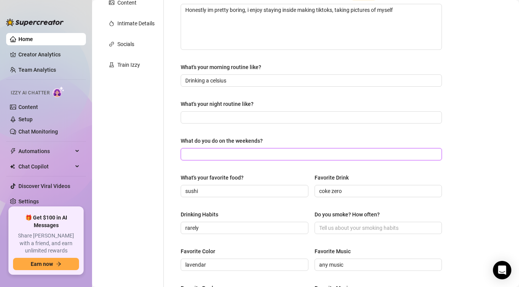
click at [269, 154] on input "What do you do on the weekends?" at bounding box center [310, 154] width 251 height 8
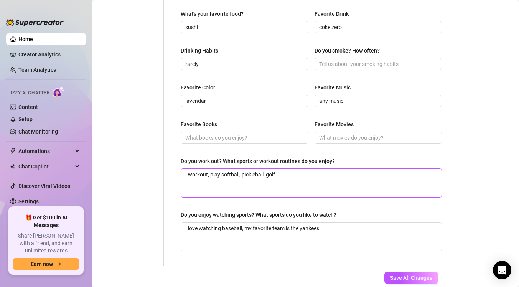
scroll to position [321, 0]
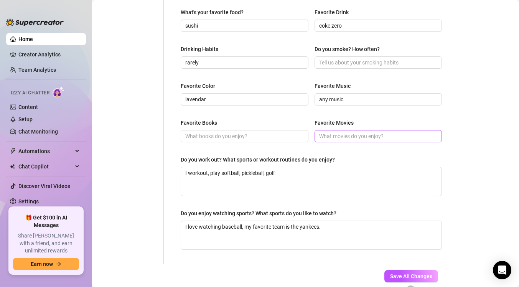
type input "Normally i just say in and relax, occasionally ill go out only on holidays"
click at [338, 137] on input "Favorite Movies" at bounding box center [377, 136] width 117 height 8
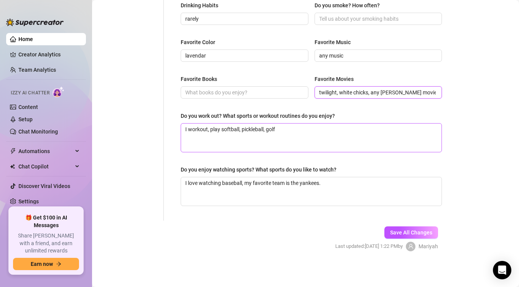
type input "twilight, white chicks, any adam sandler movie"
click at [307, 134] on textarea "I workout, play softball, pickleball, golf" at bounding box center [311, 138] width 260 height 28
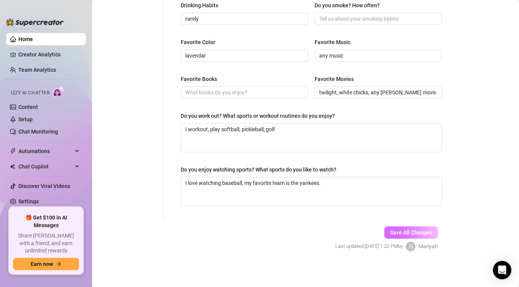
click at [429, 233] on span "Save All Changes" at bounding box center [411, 232] width 42 height 6
click at [429, 236] on button "Save All Changes" at bounding box center [411, 232] width 54 height 12
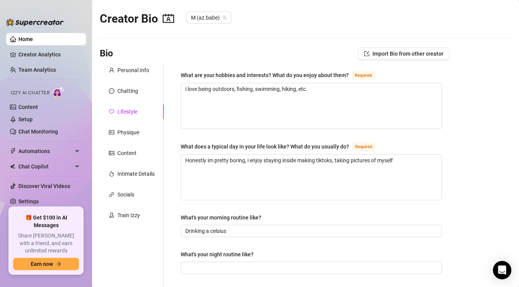
scroll to position [0, 0]
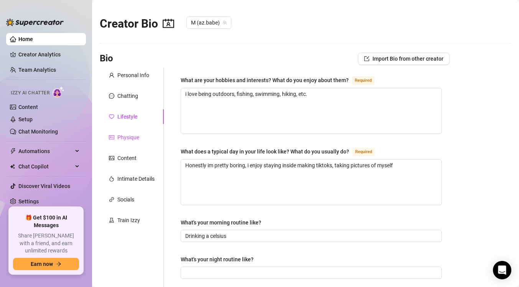
click at [138, 139] on div "Physique" at bounding box center [128, 137] width 22 height 8
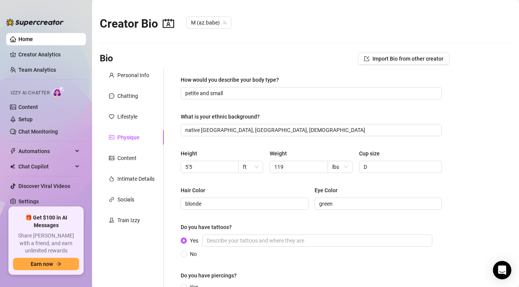
scroll to position [97, 0]
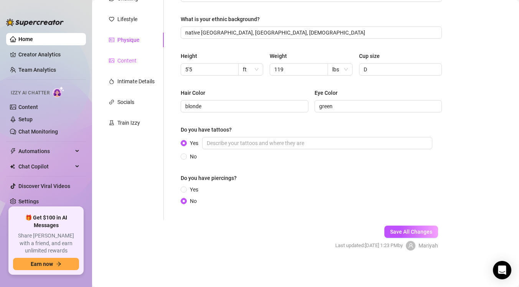
click at [146, 61] on div "Content" at bounding box center [132, 60] width 64 height 15
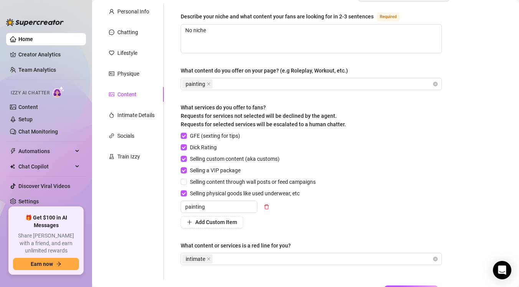
scroll to position [123, 0]
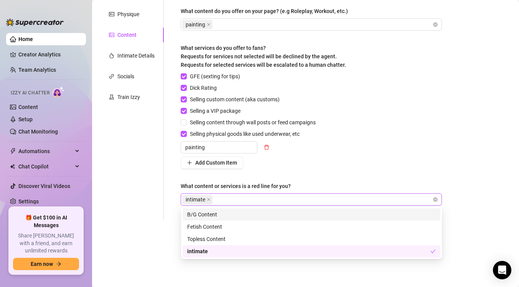
click at [240, 202] on div "intimate" at bounding box center [307, 199] width 250 height 11
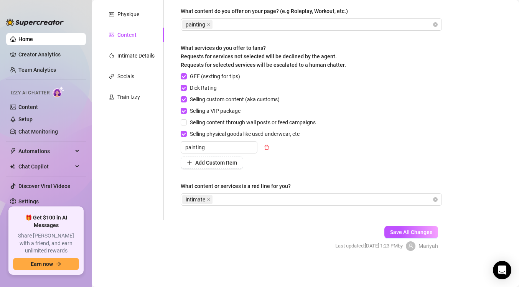
click at [275, 167] on div "Add Custom Item" at bounding box center [250, 163] width 138 height 12
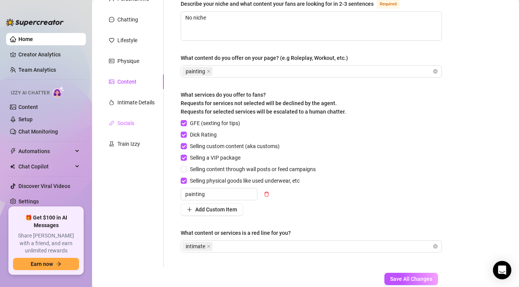
scroll to position [74, 0]
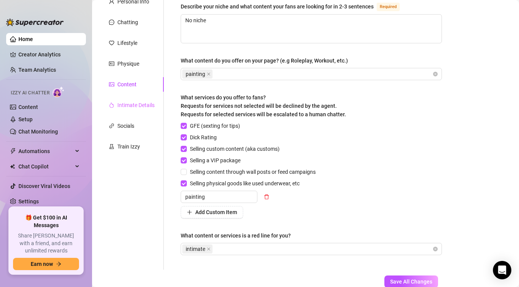
click at [152, 110] on div "Intimate Details" at bounding box center [132, 105] width 64 height 15
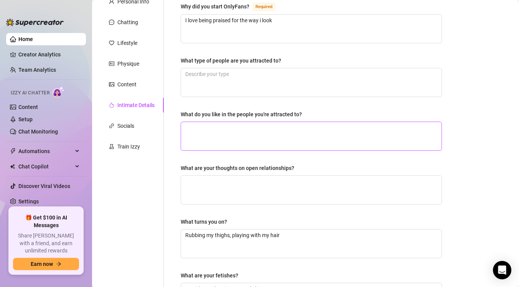
scroll to position [0, 0]
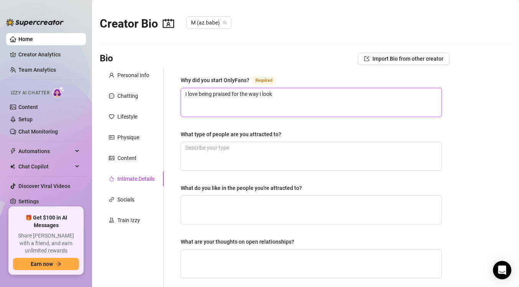
click at [312, 106] on textarea "I love being praised for the way i look" at bounding box center [311, 102] width 260 height 28
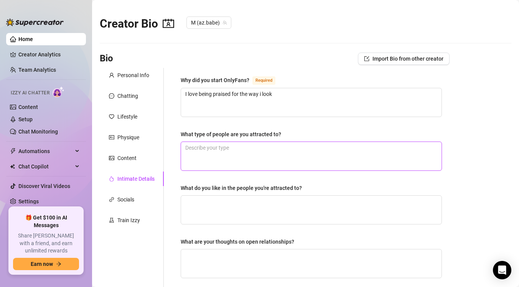
click at [266, 146] on textarea "What type of people are you attracted to?" at bounding box center [311, 156] width 260 height 28
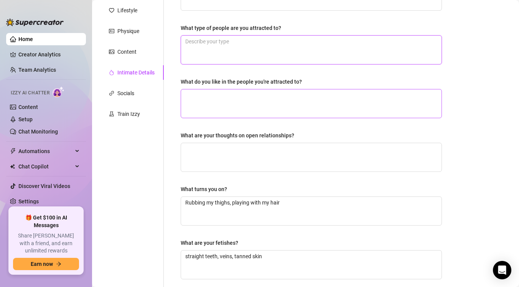
scroll to position [113, 0]
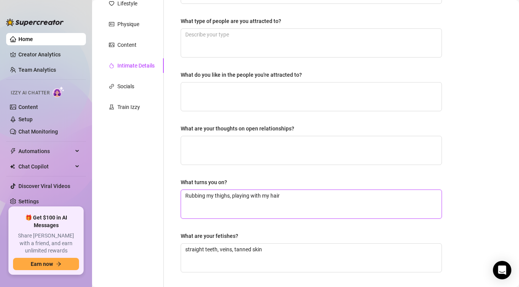
click at [293, 202] on textarea "Rubbing my thighs, playing with my hair" at bounding box center [311, 204] width 260 height 28
click at [143, 85] on div "Socials" at bounding box center [132, 86] width 64 height 15
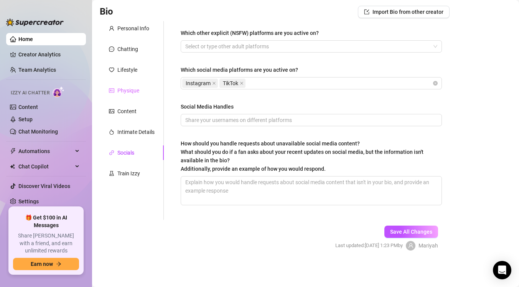
scroll to position [47, 0]
click at [259, 123] on input "Social Media Handles" at bounding box center [310, 120] width 251 height 8
click at [281, 81] on div "Instagram TikTok" at bounding box center [307, 83] width 250 height 11
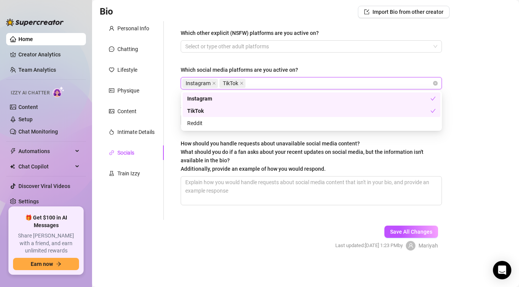
click at [496, 78] on main "Creator Bio M (az.babe) Bio Import Bio from other creator Personal Info Chattin…" at bounding box center [305, 120] width 427 height 334
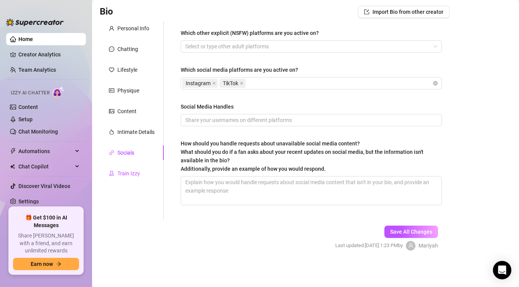
click at [128, 175] on div "Train Izzy" at bounding box center [128, 173] width 23 height 8
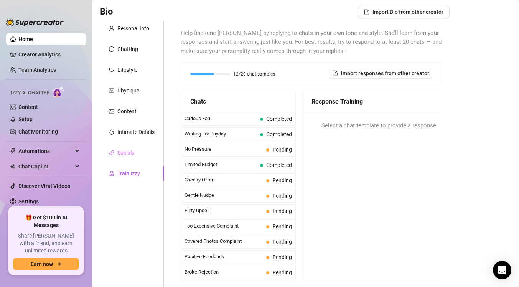
click at [136, 149] on div "Socials" at bounding box center [132, 152] width 64 height 15
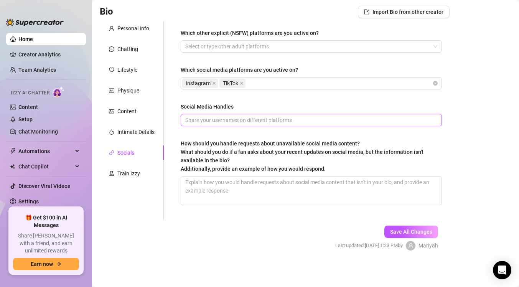
click at [241, 119] on input "Social Media Handles" at bounding box center [310, 120] width 251 height 8
type input "s"
click at [134, 173] on div "Train Izzy" at bounding box center [128, 173] width 23 height 8
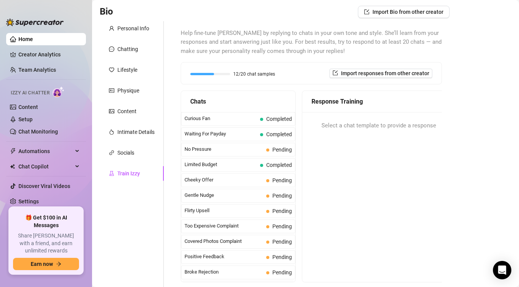
click at [138, 144] on div "Personal Info Chatting Lifestyle Physique Content Intimate Details Socials Trai…" at bounding box center [132, 155] width 64 height 269
click at [138, 152] on div "Socials" at bounding box center [132, 152] width 64 height 15
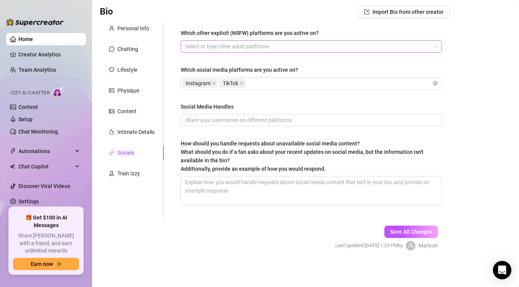
click at [225, 45] on div at bounding box center [307, 46] width 250 height 11
click at [121, 173] on div "Train Izzy" at bounding box center [128, 173] width 23 height 8
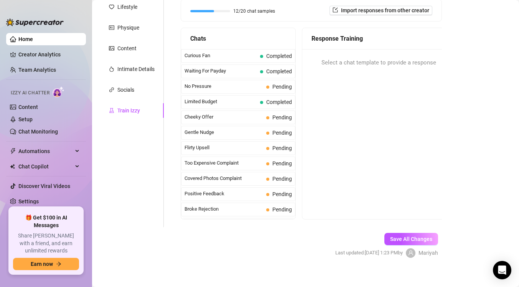
scroll to position [117, 0]
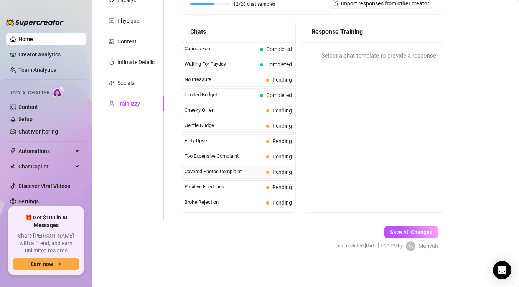
click at [259, 169] on span "Covered Photos Complaint" at bounding box center [224, 172] width 79 height 8
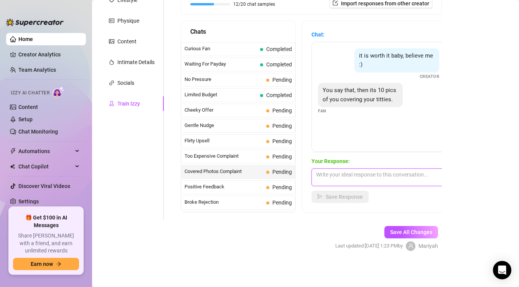
click at [369, 176] on textarea at bounding box center [379, 177] width 134 height 18
type textarea "If you want that, the youll have to pay for it"
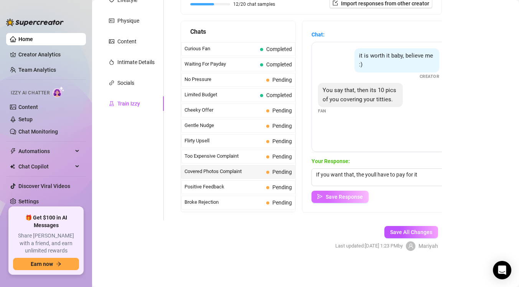
click at [333, 196] on span "Save Response" at bounding box center [344, 197] width 37 height 6
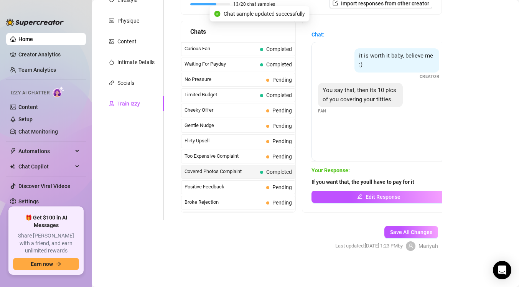
click at [255, 157] on span "Too Expensive Complaint" at bounding box center [224, 156] width 79 height 8
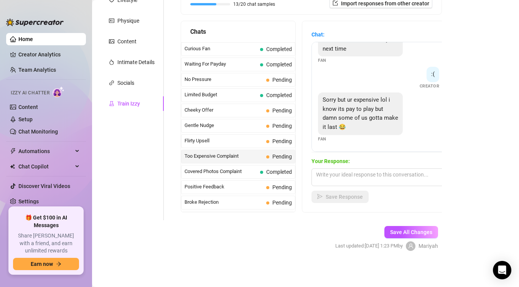
scroll to position [180, 0]
click at [362, 180] on textarea at bounding box center [379, 177] width 134 height 18
click at [244, 184] on span "Positive Feedback" at bounding box center [224, 187] width 79 height 8
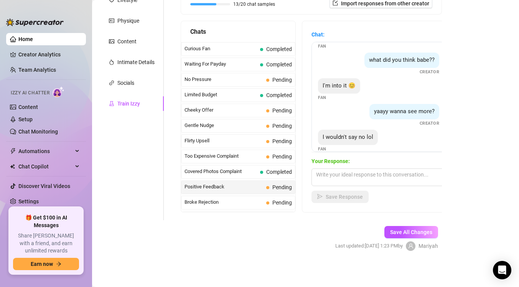
scroll to position [31, 0]
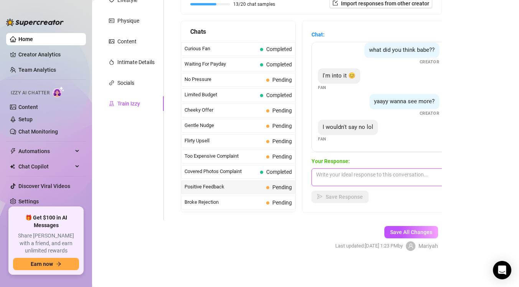
click at [361, 178] on textarea at bounding box center [379, 177] width 134 height 18
type textarea "Hehe let me send you something special"
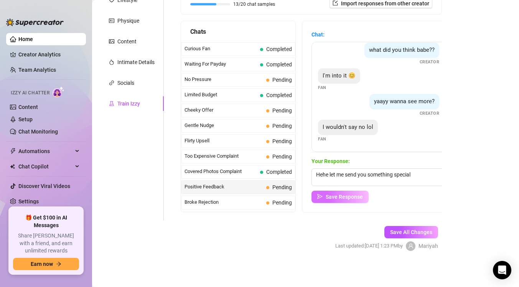
click at [340, 198] on span "Save Response" at bounding box center [344, 197] width 37 height 6
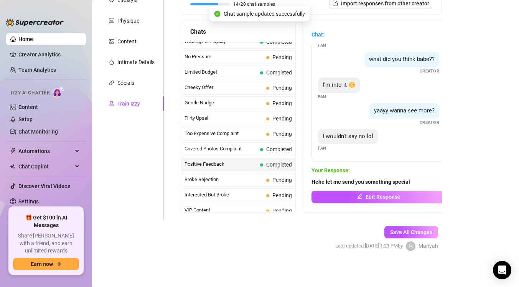
scroll to position [23, 0]
click at [258, 179] on span "Broke Rejection" at bounding box center [224, 179] width 79 height 8
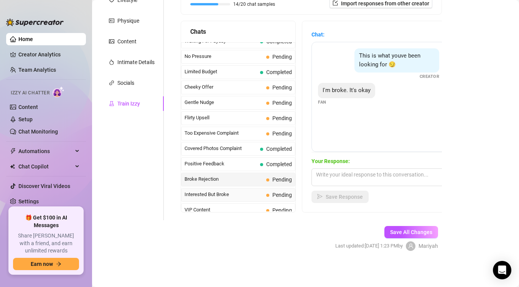
click at [249, 191] on span "Interested But Broke" at bounding box center [224, 195] width 79 height 8
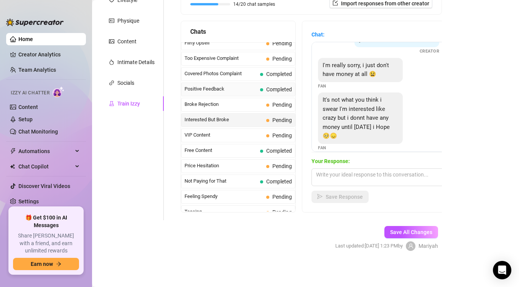
scroll to position [99, 0]
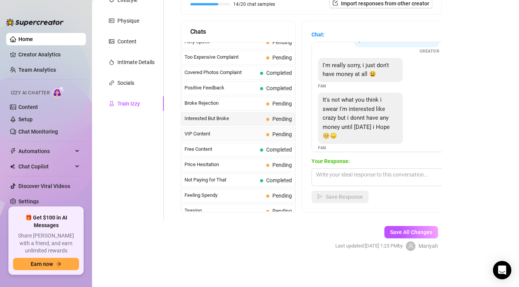
click at [250, 134] on span "VIP Content" at bounding box center [224, 134] width 79 height 8
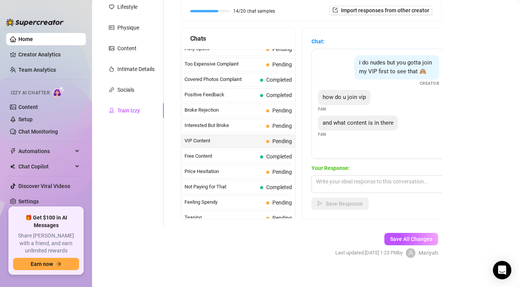
scroll to position [117, 0]
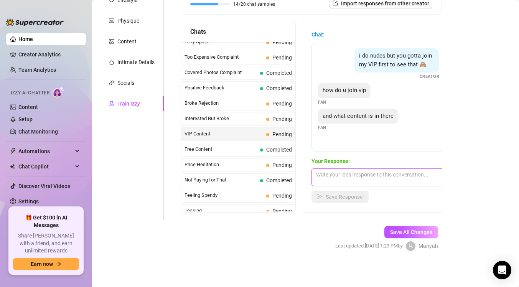
click at [370, 174] on textarea at bounding box center [379, 177] width 134 height 18
click at [332, 174] on textarea "its 500, and you can see every inch of me" at bounding box center [379, 177] width 134 height 18
click at [418, 174] on textarea "its 500, and you can see every inch of me" at bounding box center [379, 177] width 134 height 18
type textarea "its 500, and you can see every inch of my sexy body"
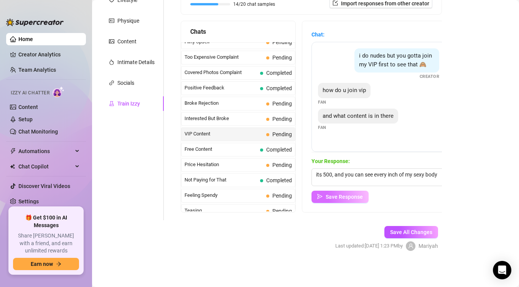
click at [355, 195] on span "Save Response" at bounding box center [344, 197] width 37 height 6
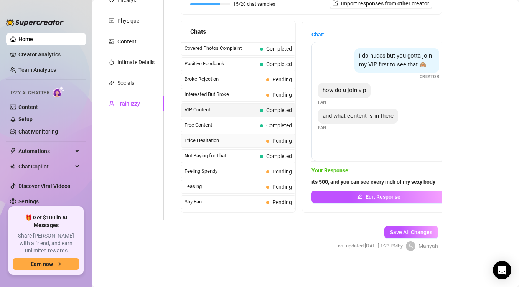
scroll to position [126, 0]
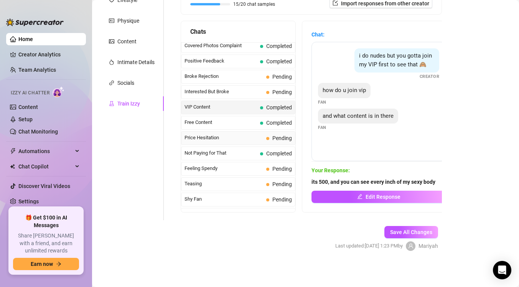
click at [267, 137] on span at bounding box center [267, 138] width 3 height 3
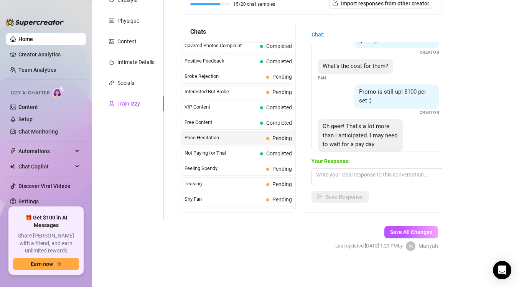
scroll to position [41, 0]
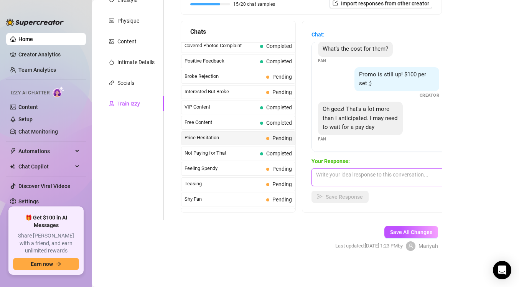
click at [379, 178] on textarea at bounding box center [379, 177] width 134 height 18
click at [241, 169] on span "Feeling Spendy" at bounding box center [224, 169] width 79 height 8
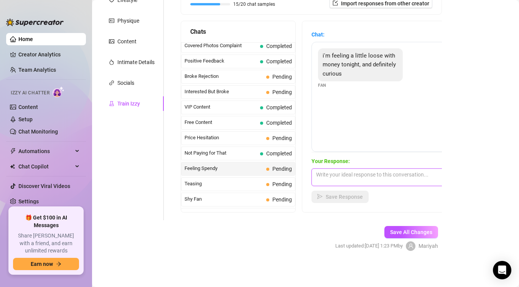
click at [352, 175] on textarea at bounding box center [379, 177] width 134 height 18
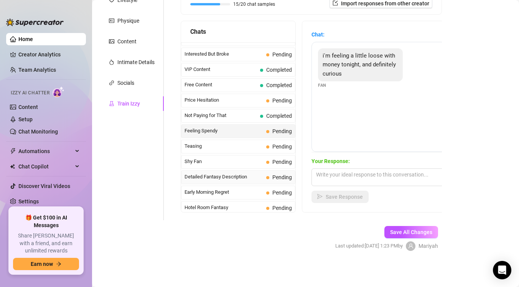
scroll to position [164, 0]
click at [231, 148] on span "Teasing" at bounding box center [224, 146] width 79 height 8
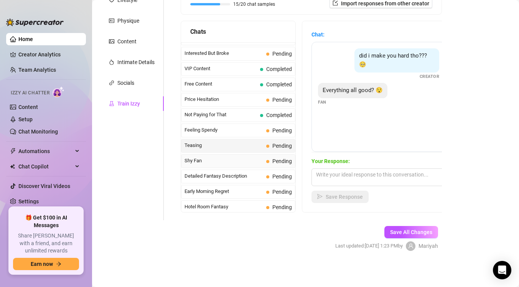
click at [244, 162] on span "Shy Fan" at bounding box center [224, 161] width 79 height 8
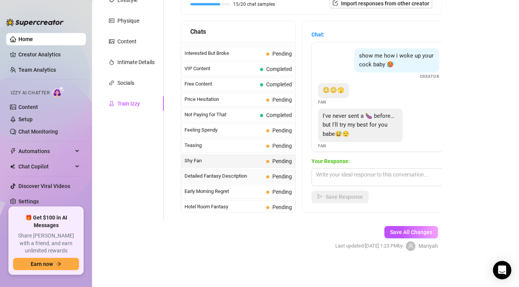
click at [231, 177] on span "Detailed Fantasy Description" at bounding box center [224, 176] width 79 height 8
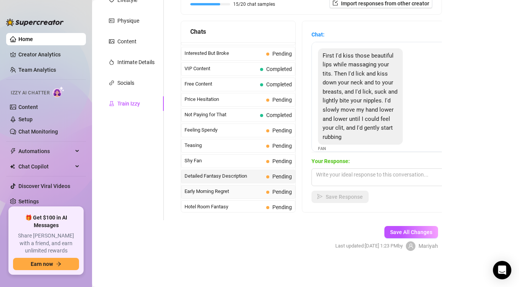
click at [213, 192] on span "Early Morning Regret" at bounding box center [224, 192] width 79 height 8
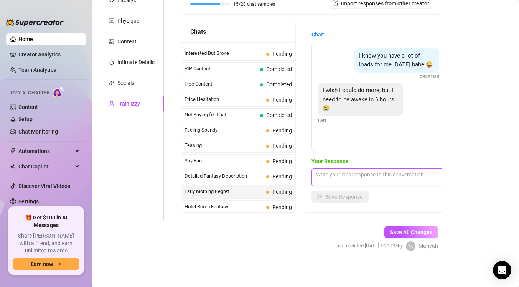
click at [389, 179] on textarea at bounding box center [379, 177] width 134 height 18
type textarea "S"
type textarea "Stay up late for me, ill make it worth your while!"
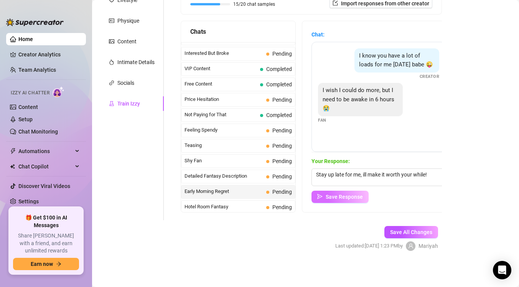
click at [346, 199] on span "Save Response" at bounding box center [344, 197] width 37 height 6
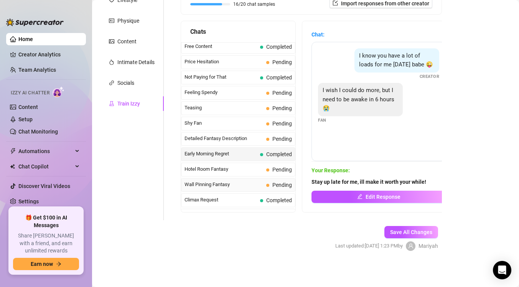
scroll to position [0, 0]
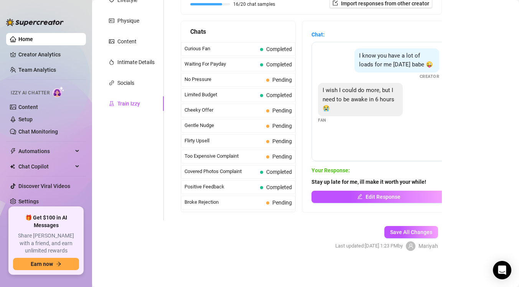
click at [145, 149] on div "Personal Info Chatting Lifestyle Physique Content Intimate Details Socials Trai…" at bounding box center [132, 85] width 64 height 269
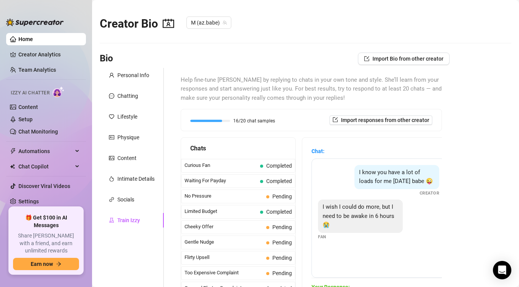
click at [57, 92] on img at bounding box center [59, 91] width 12 height 11
click at [44, 71] on link "Team Analytics" at bounding box center [37, 70] width 38 height 6
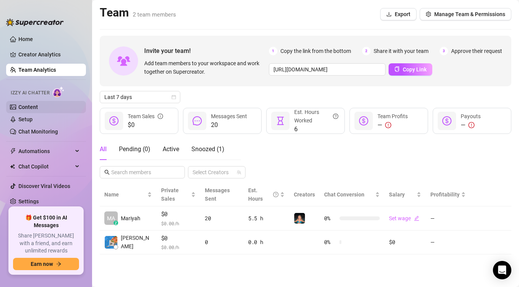
click at [38, 104] on link "Content" at bounding box center [28, 107] width 20 height 6
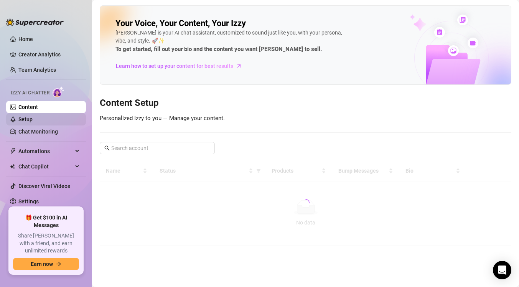
click at [33, 122] on link "Setup" at bounding box center [25, 119] width 14 height 6
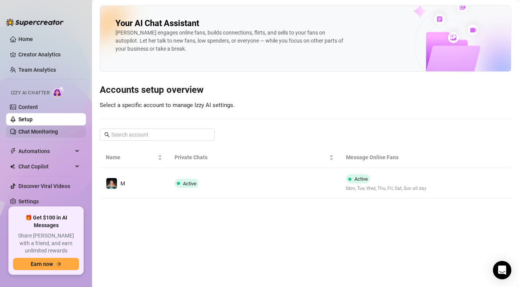
click at [52, 133] on link "Chat Monitoring" at bounding box center [38, 132] width 40 height 6
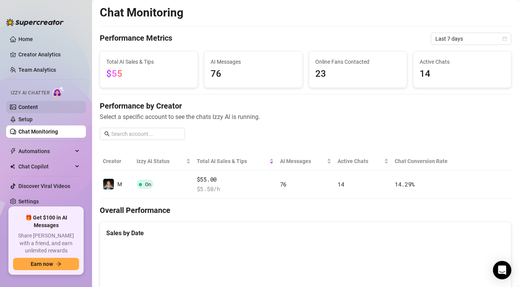
click at [38, 105] on link "Content" at bounding box center [28, 107] width 20 height 6
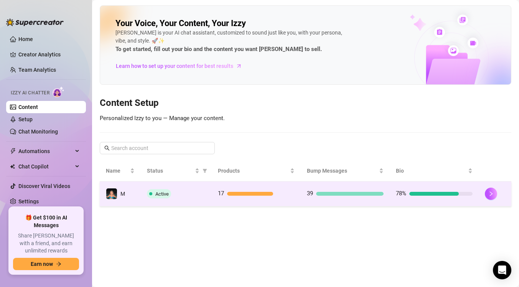
click at [255, 203] on td "17" at bounding box center [256, 193] width 89 height 25
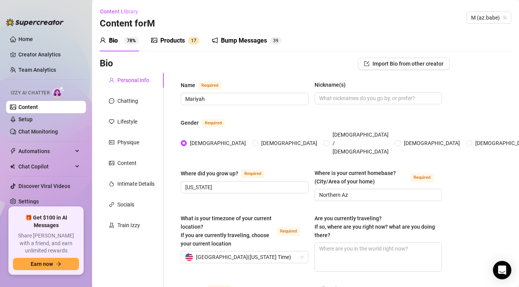
click at [180, 36] on div "Products" at bounding box center [172, 40] width 25 height 9
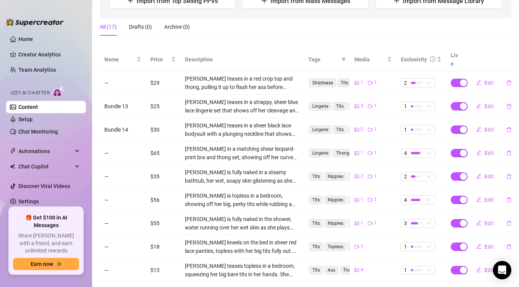
scroll to position [110, 0]
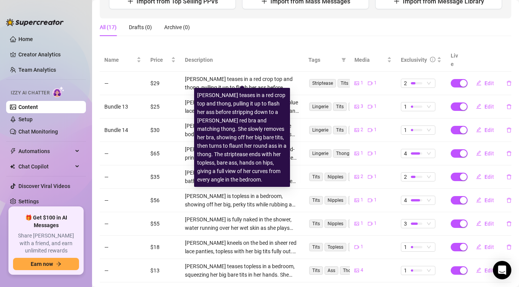
click at [260, 77] on div "[PERSON_NAME] teases in a red crop top and thong, pulling it up to flash her as…" at bounding box center [242, 83] width 114 height 17
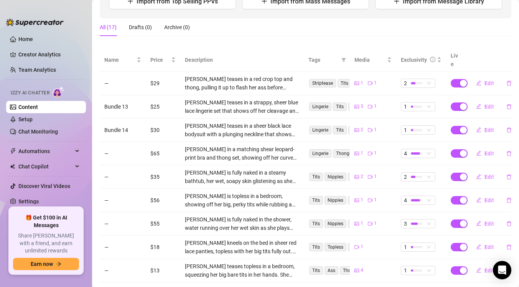
scroll to position [164, 0]
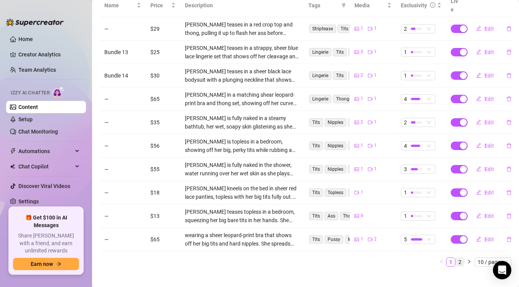
click at [459, 258] on link "2" at bounding box center [460, 262] width 8 height 8
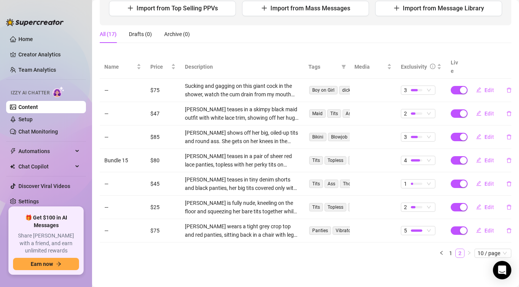
scroll to position [94, 0]
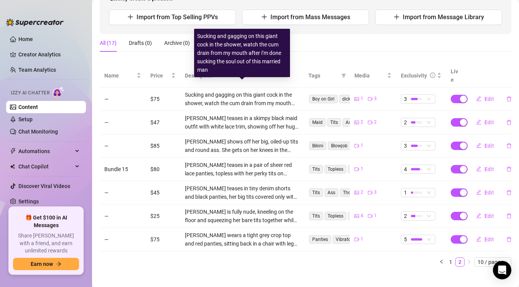
click at [255, 91] on div "Sucking and gagging on this giant cock in the shower, watch the cum drain from …" at bounding box center [242, 99] width 114 height 17
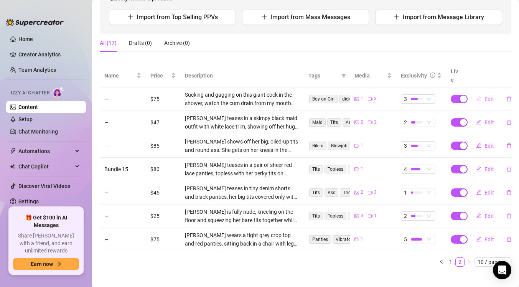
click at [483, 93] on button "Edit" at bounding box center [485, 99] width 30 height 12
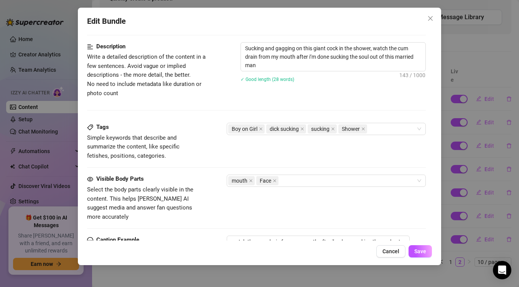
scroll to position [300, 0]
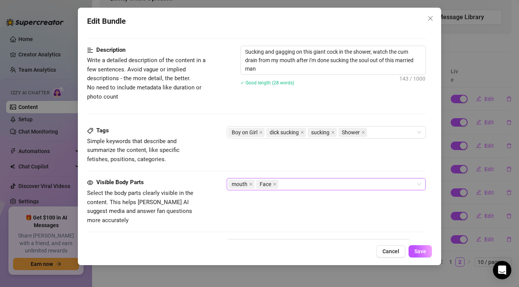
click at [321, 184] on div "mouth Face" at bounding box center [322, 184] width 188 height 11
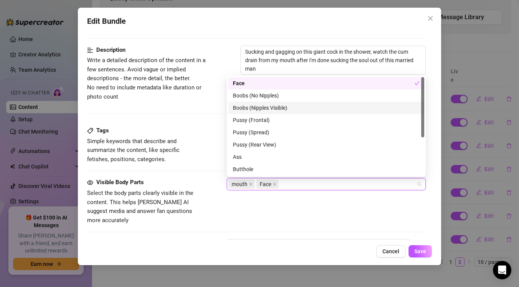
click at [277, 106] on div "Boobs (Nipples Visible)" at bounding box center [326, 108] width 187 height 8
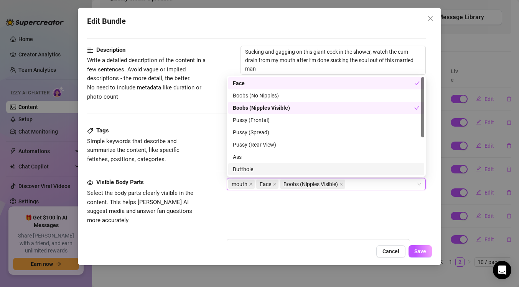
click at [333, 218] on div "Visible Body Parts Select the body parts clearly visible in the content. This h…" at bounding box center [256, 208] width 339 height 61
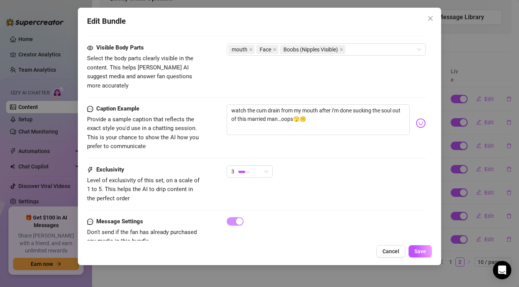
scroll to position [445, 0]
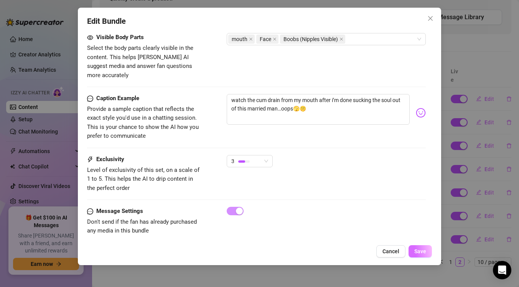
click at [427, 251] on button "Save" at bounding box center [420, 251] width 23 height 12
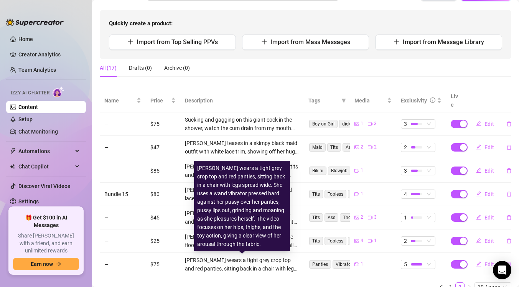
scroll to position [58, 0]
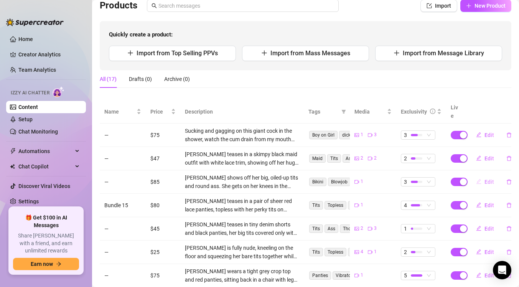
click at [486, 179] on span "Edit" at bounding box center [490, 182] width 10 height 6
type textarea "Sucking and gagging on a giant cock in the shower👅💦 Less shy this time 😉 watch …"
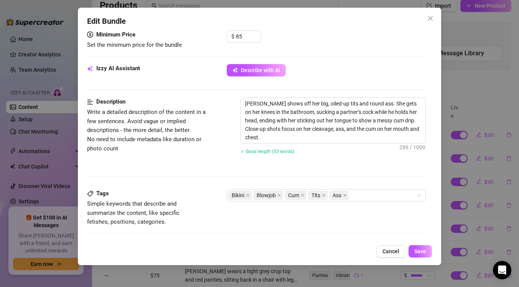
scroll to position [249, 0]
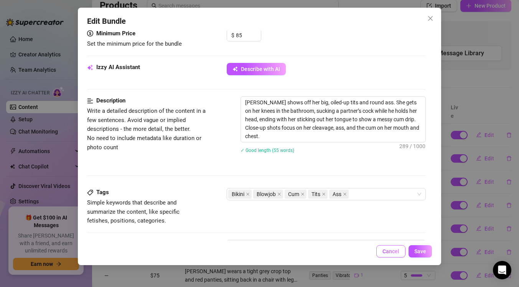
click at [378, 254] on button "Cancel" at bounding box center [390, 251] width 29 height 12
